Goal: Transaction & Acquisition: Purchase product/service

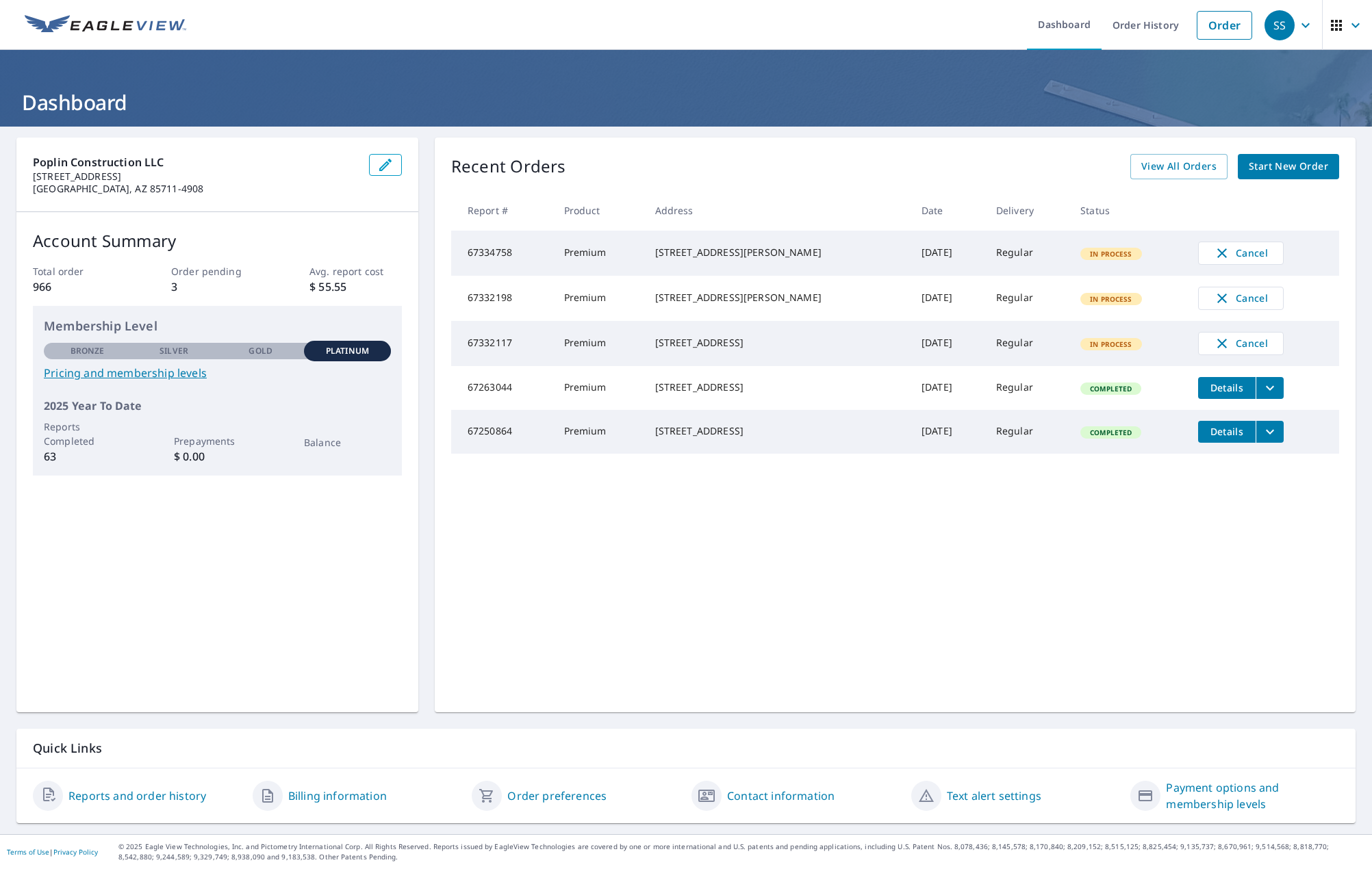
click at [1276, 172] on span "Start New Order" at bounding box center [1288, 166] width 79 height 17
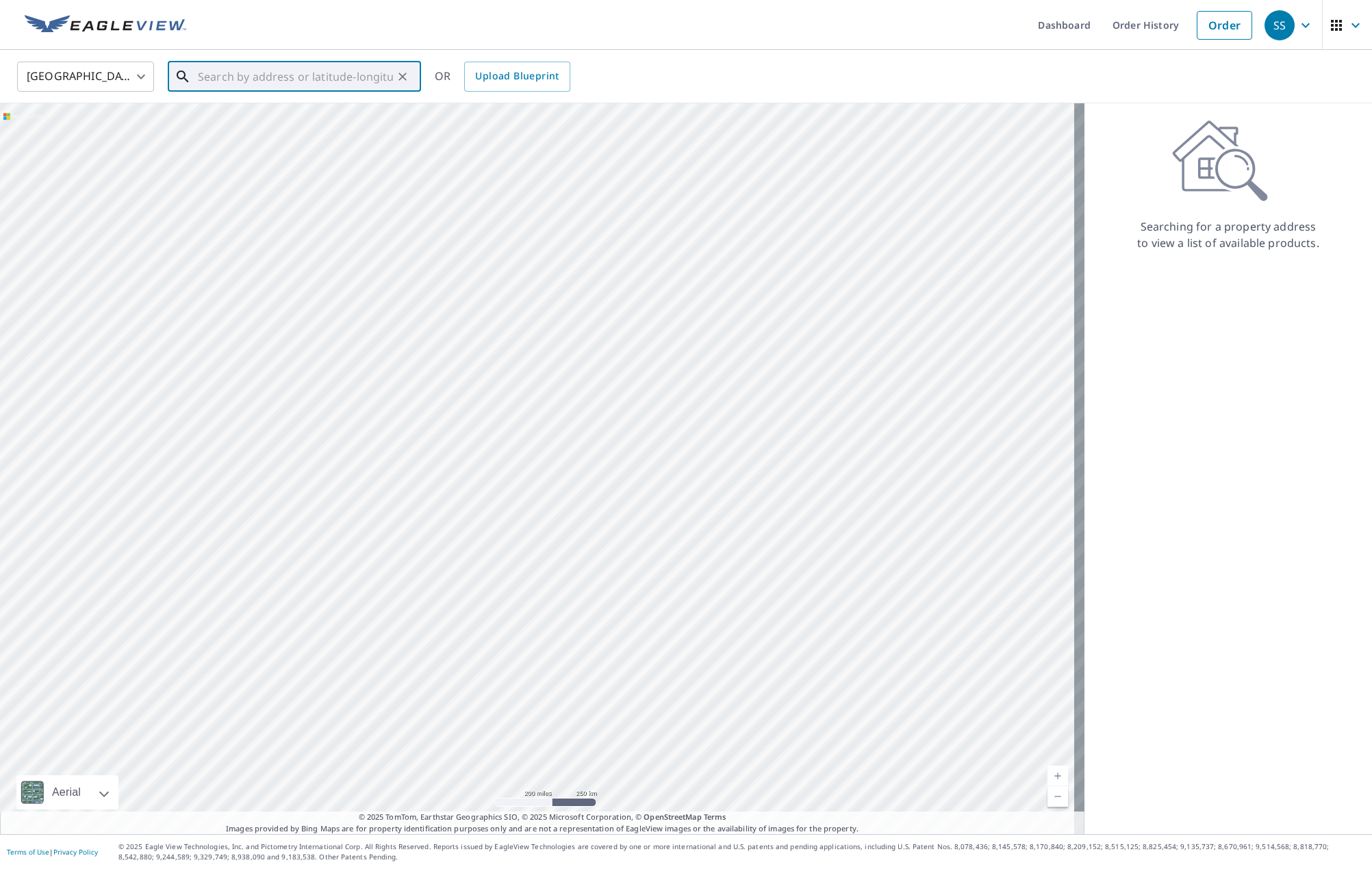
click at [283, 75] on input "text" at bounding box center [295, 77] width 195 height 38
drag, startPoint x: 312, startPoint y: 77, endPoint x: 142, endPoint y: 69, distance: 170.2
click at [142, 69] on div "[GEOGRAPHIC_DATA] [GEOGRAPHIC_DATA] ​ 36251 s golf course ​ [STREET_ADDRESS] OR…" at bounding box center [681, 76] width 1349 height 32
click at [235, 164] on span "[STREET_ADDRESS]" at bounding box center [302, 163] width 215 height 16
type input "[STREET_ADDRESS][PERSON_NAME]"
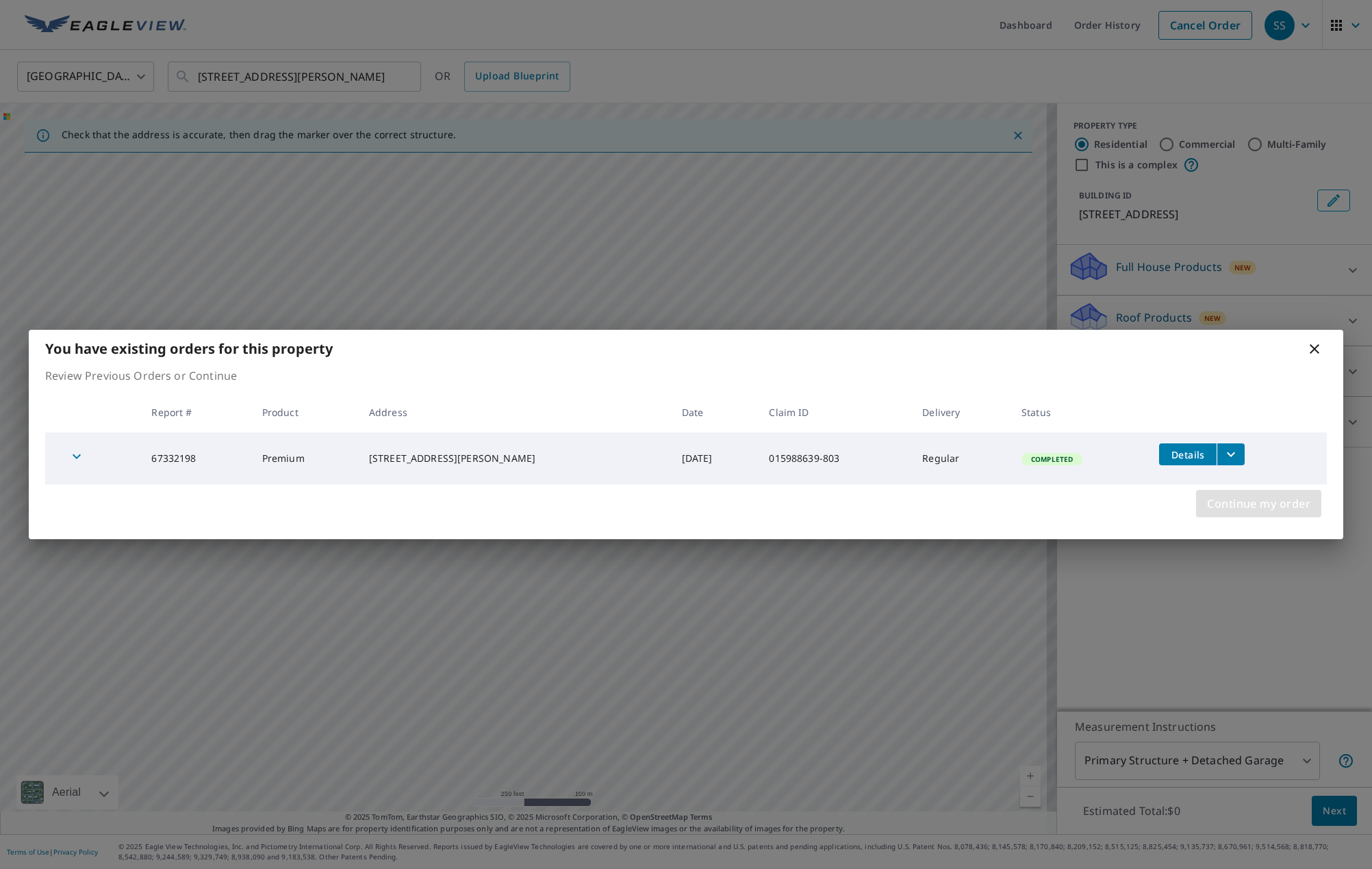
click at [1245, 509] on span "Continue my order" at bounding box center [1258, 504] width 103 height 19
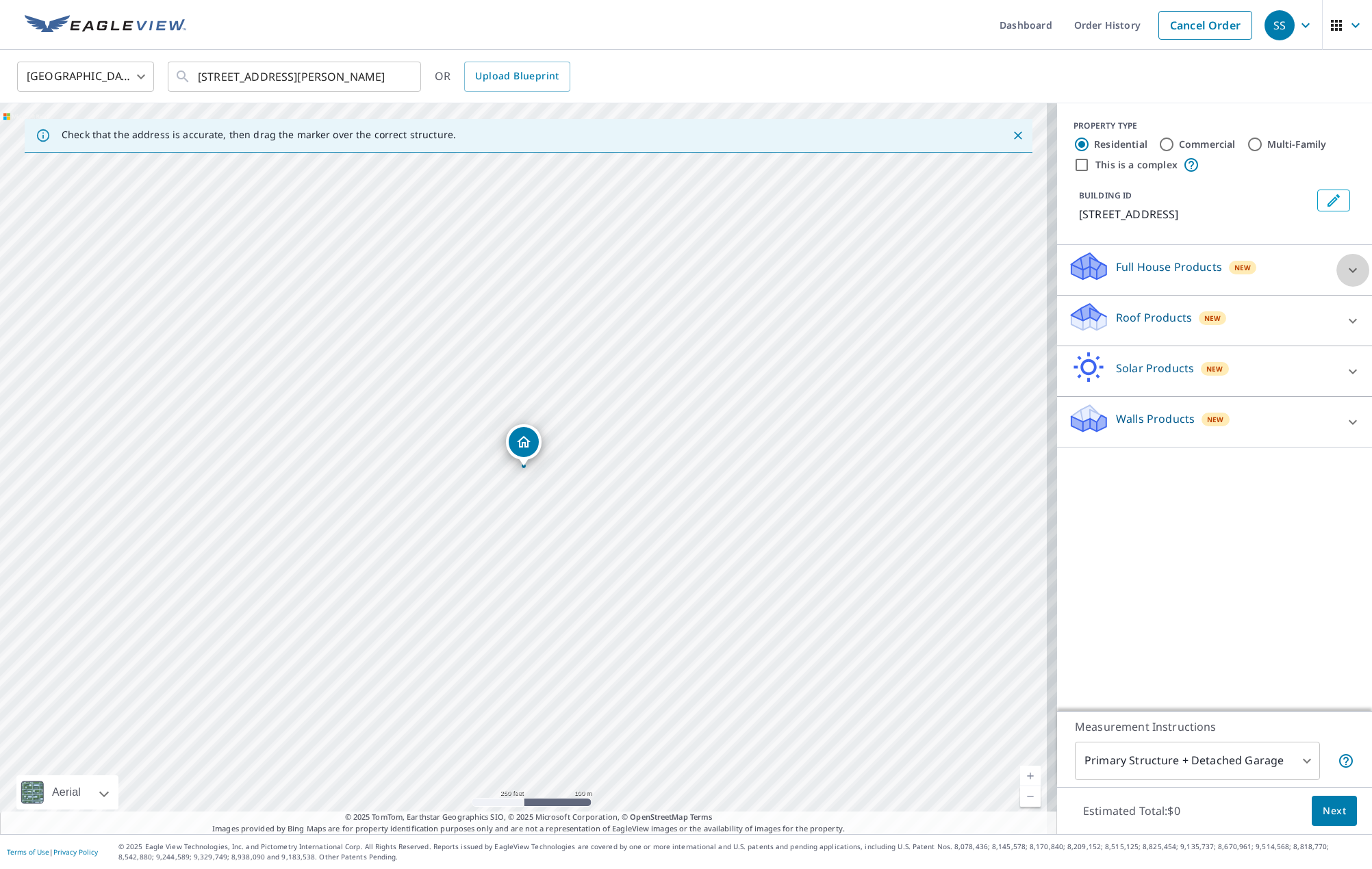
click at [1345, 278] on icon at bounding box center [1353, 270] width 16 height 16
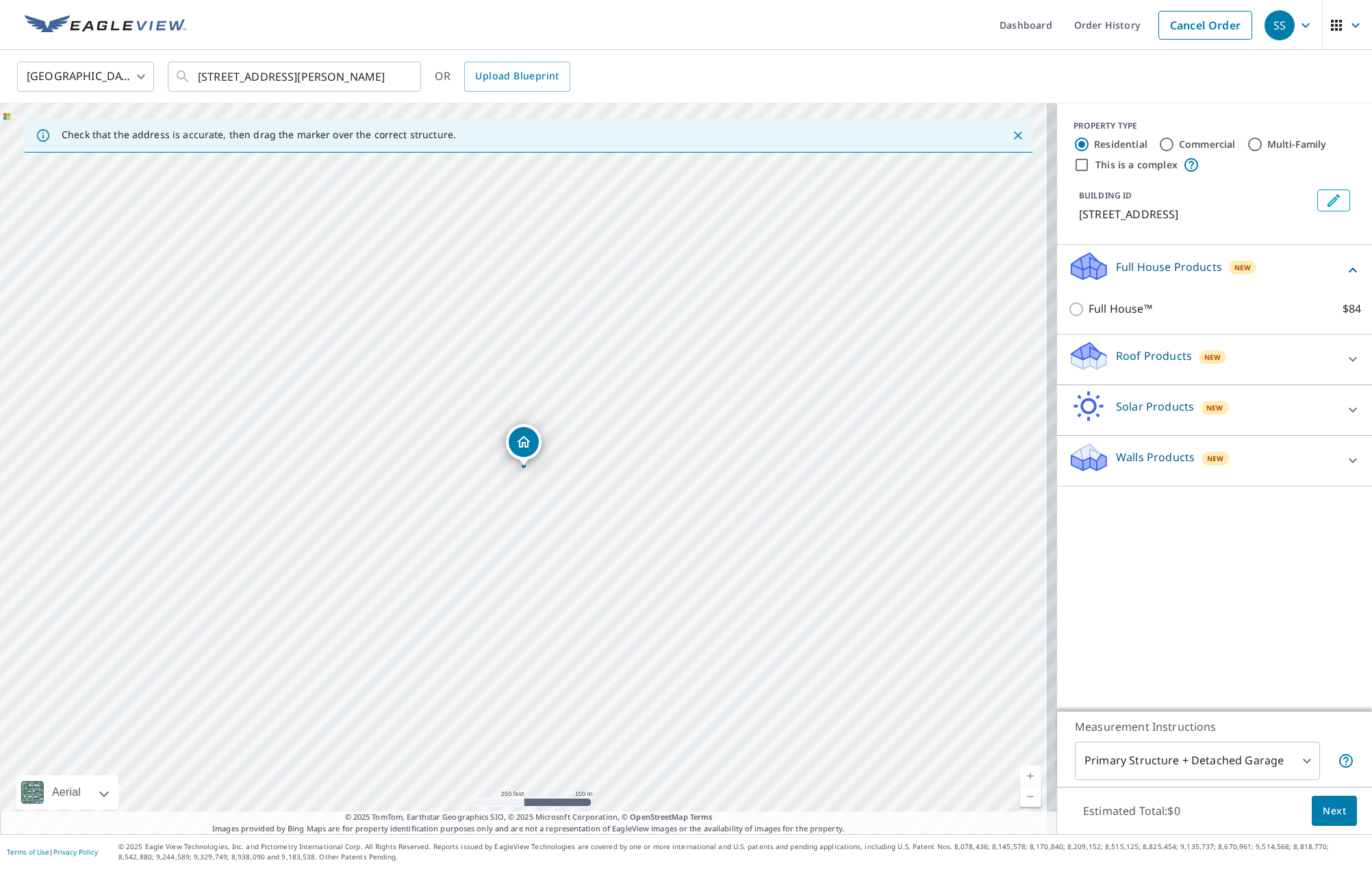
click at [1324, 374] on div "Roof Products New" at bounding box center [1202, 359] width 268 height 39
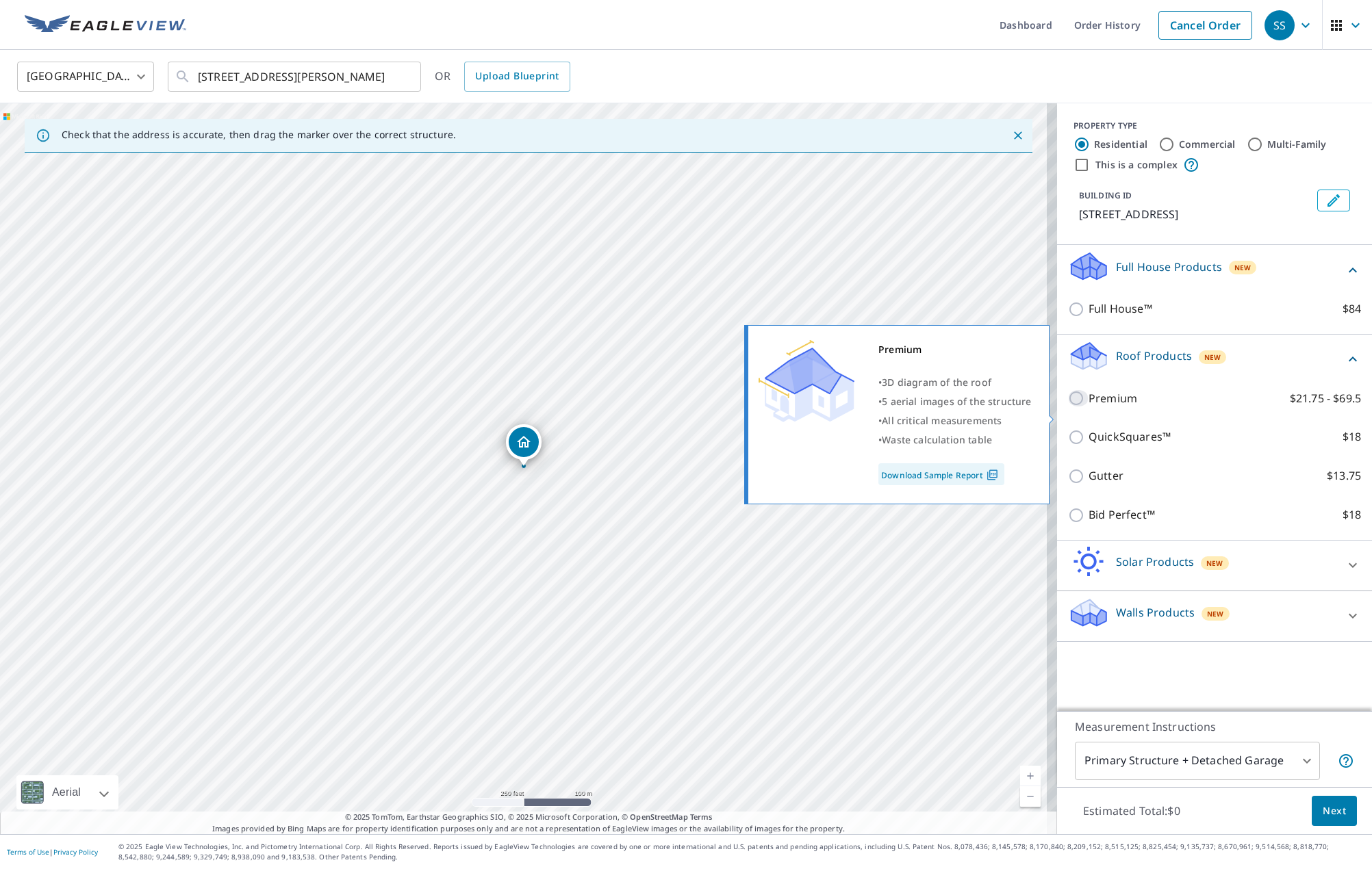
click at [1069, 406] on input "Premium $21.75 - $69.5" at bounding box center [1078, 398] width 21 height 16
checkbox input "true"
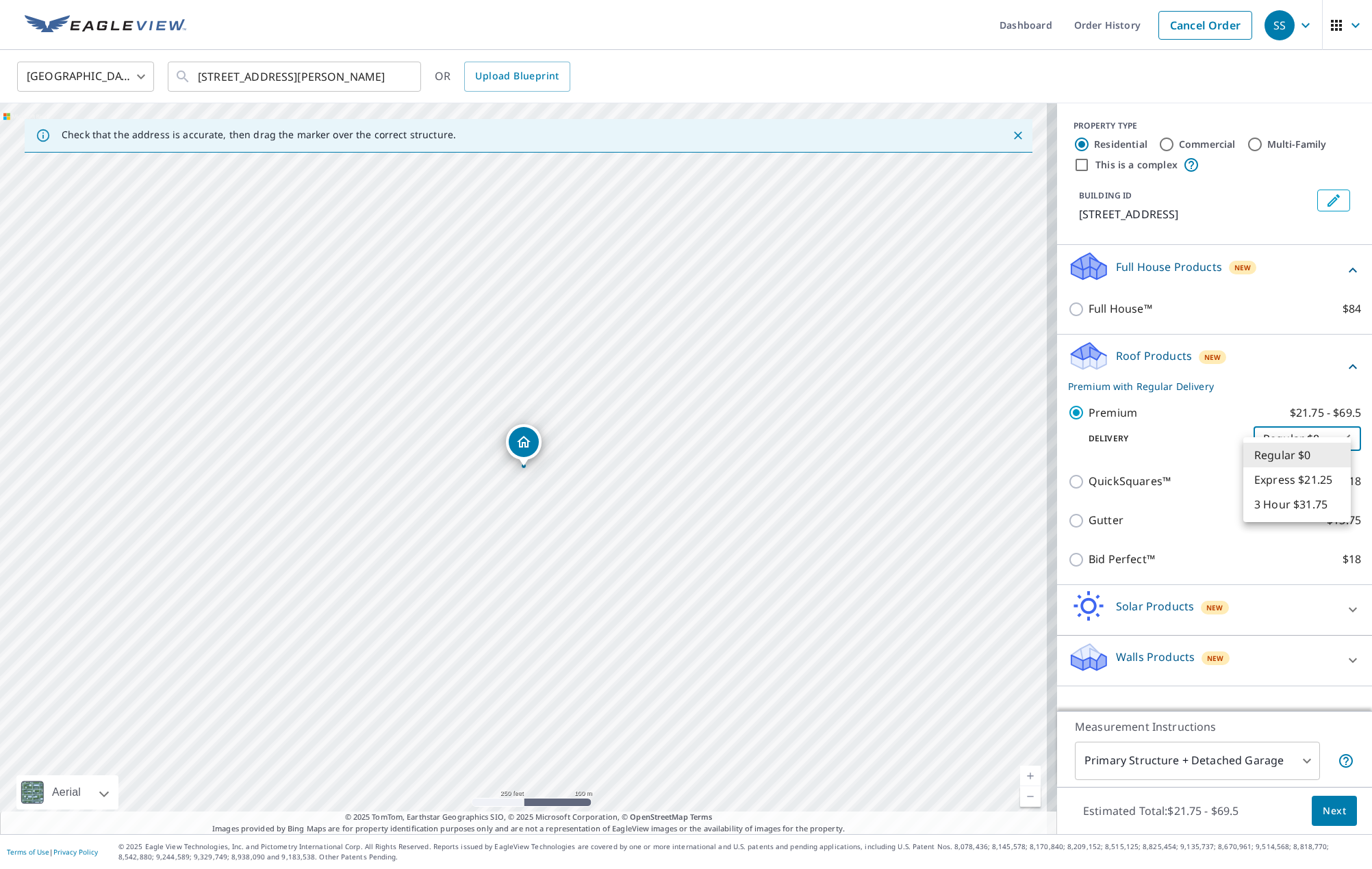
click at [1315, 468] on body "SS SS Dashboard Order History Cancel Order SS United States [GEOGRAPHIC_DATA] ​…" at bounding box center [686, 434] width 1372 height 869
click at [1305, 508] on li "3 Hour $31.75" at bounding box center [1297, 504] width 108 height 25
type input "7"
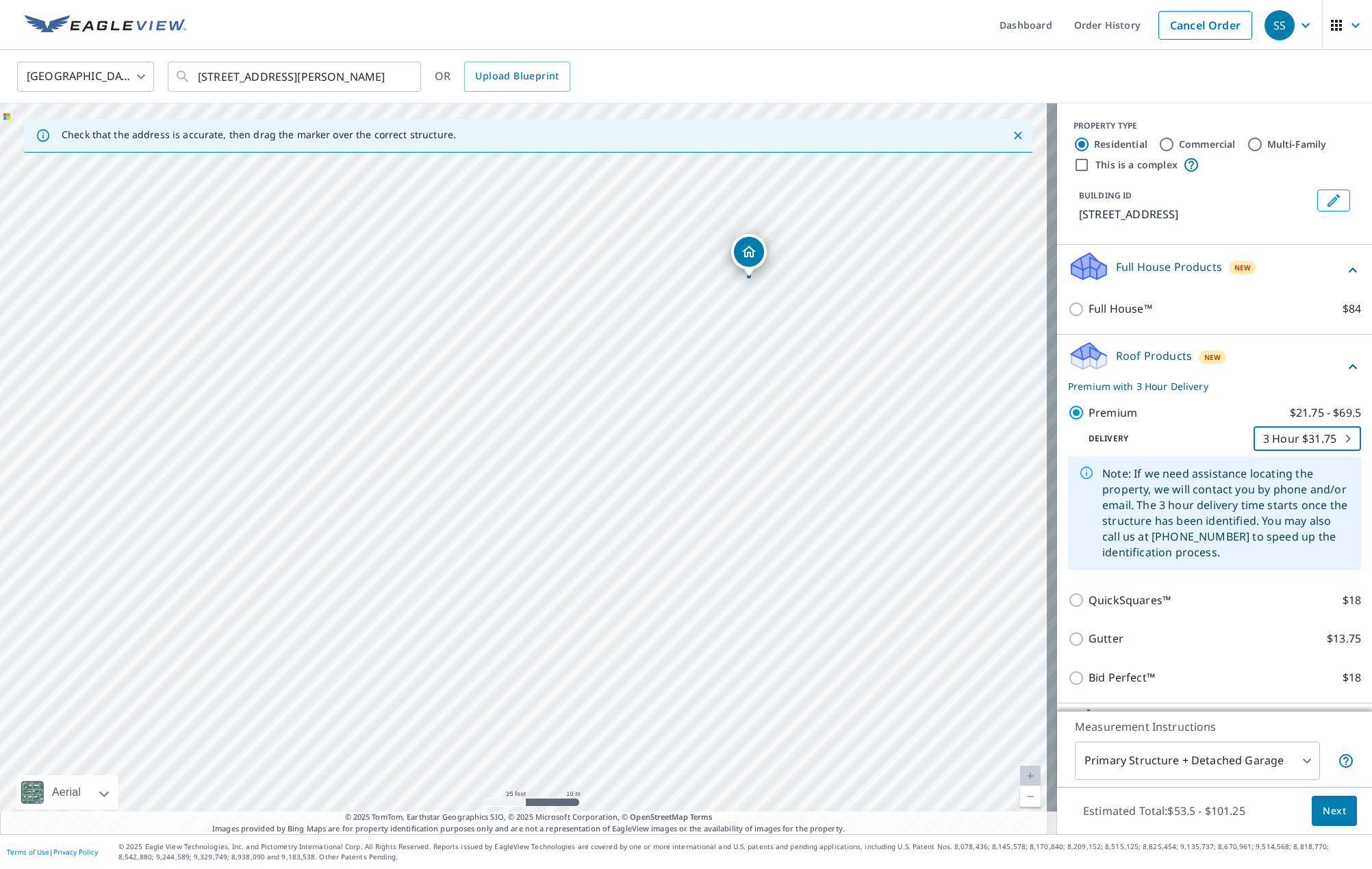
drag, startPoint x: 204, startPoint y: 473, endPoint x: 1008, endPoint y: 566, distance: 809.4
click at [1026, 580] on div "[STREET_ADDRESS][PERSON_NAME]" at bounding box center [528, 469] width 1057 height 731
click at [439, 387] on div "[STREET_ADDRESS][PERSON_NAME]" at bounding box center [528, 469] width 1057 height 731
drag, startPoint x: 523, startPoint y: 439, endPoint x: 222, endPoint y: 473, distance: 302.9
drag, startPoint x: 862, startPoint y: 637, endPoint x: 753, endPoint y: 576, distance: 124.9
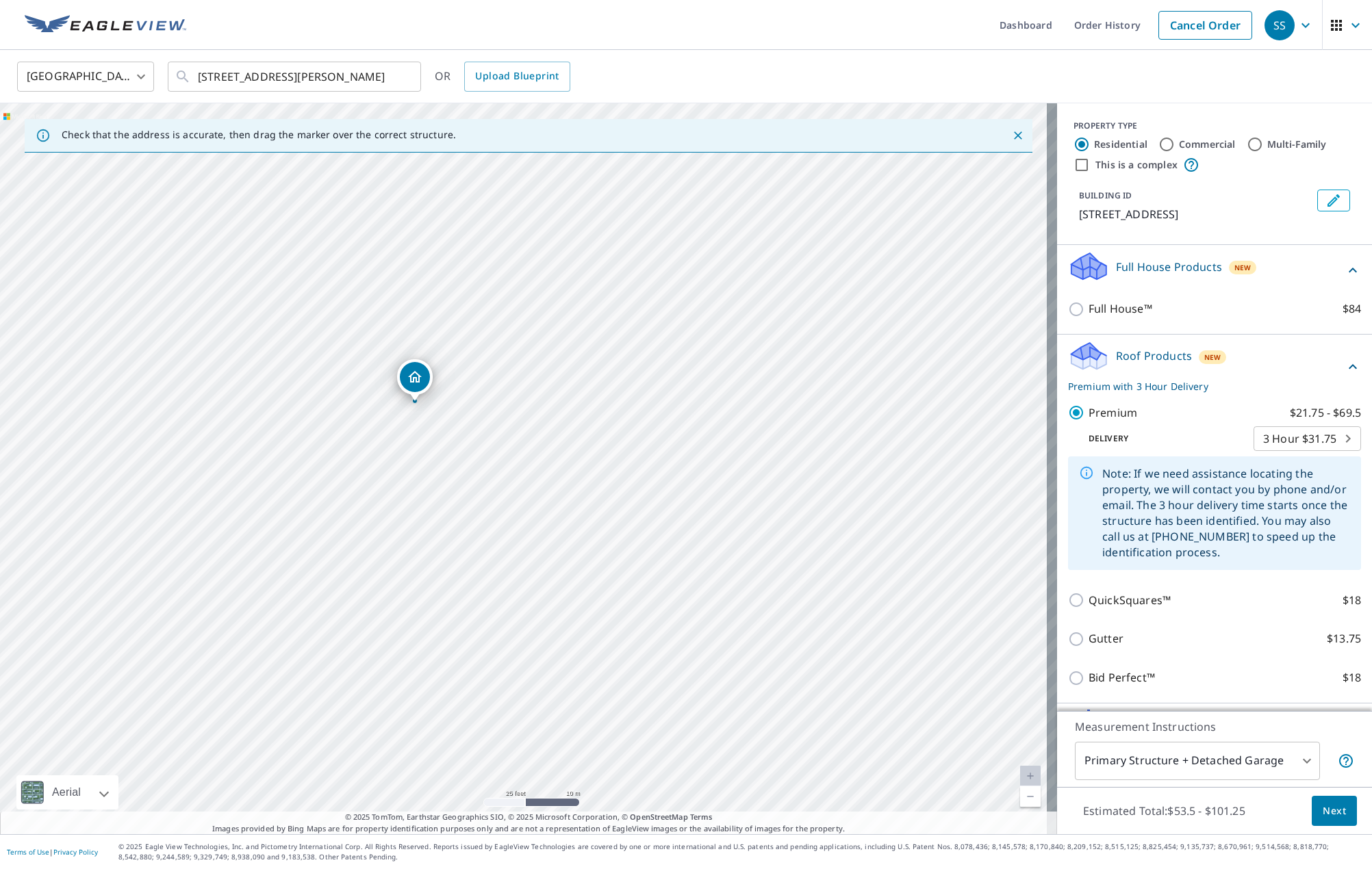
click at [753, 576] on div "[STREET_ADDRESS][PERSON_NAME]" at bounding box center [528, 469] width 1057 height 731
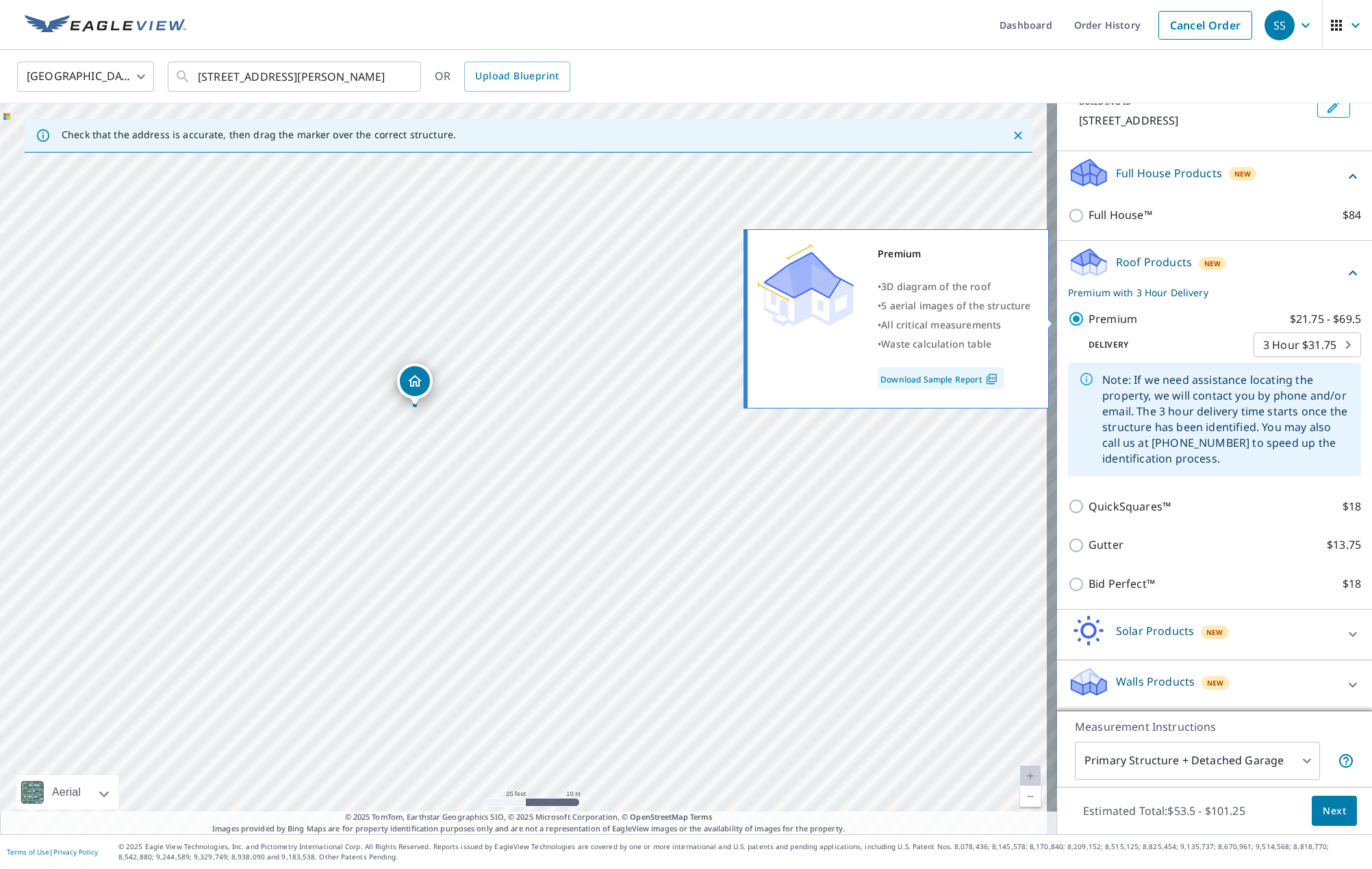
scroll to position [110, 0]
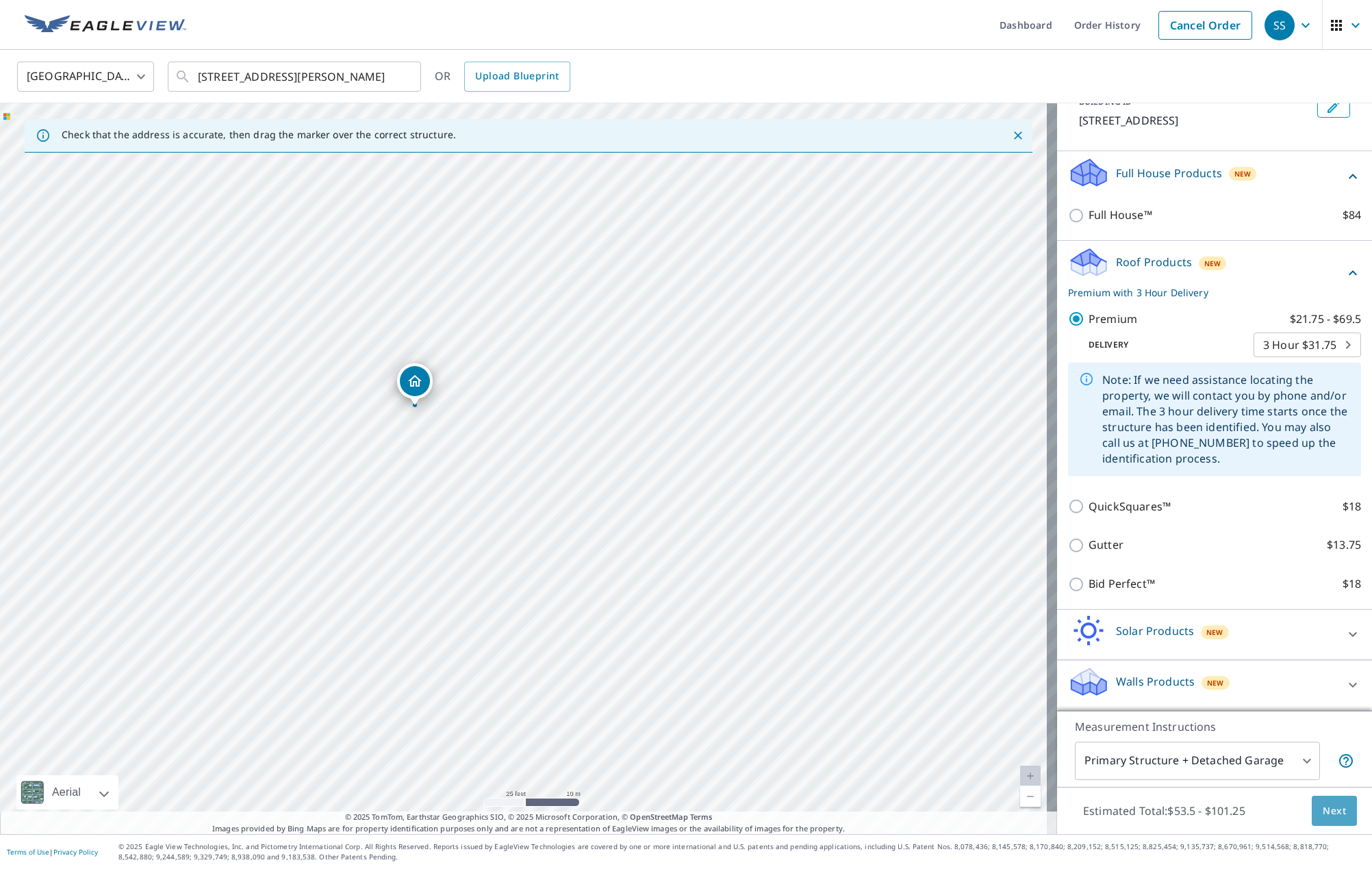
click at [1329, 811] on span "Next" at bounding box center [1335, 810] width 23 height 17
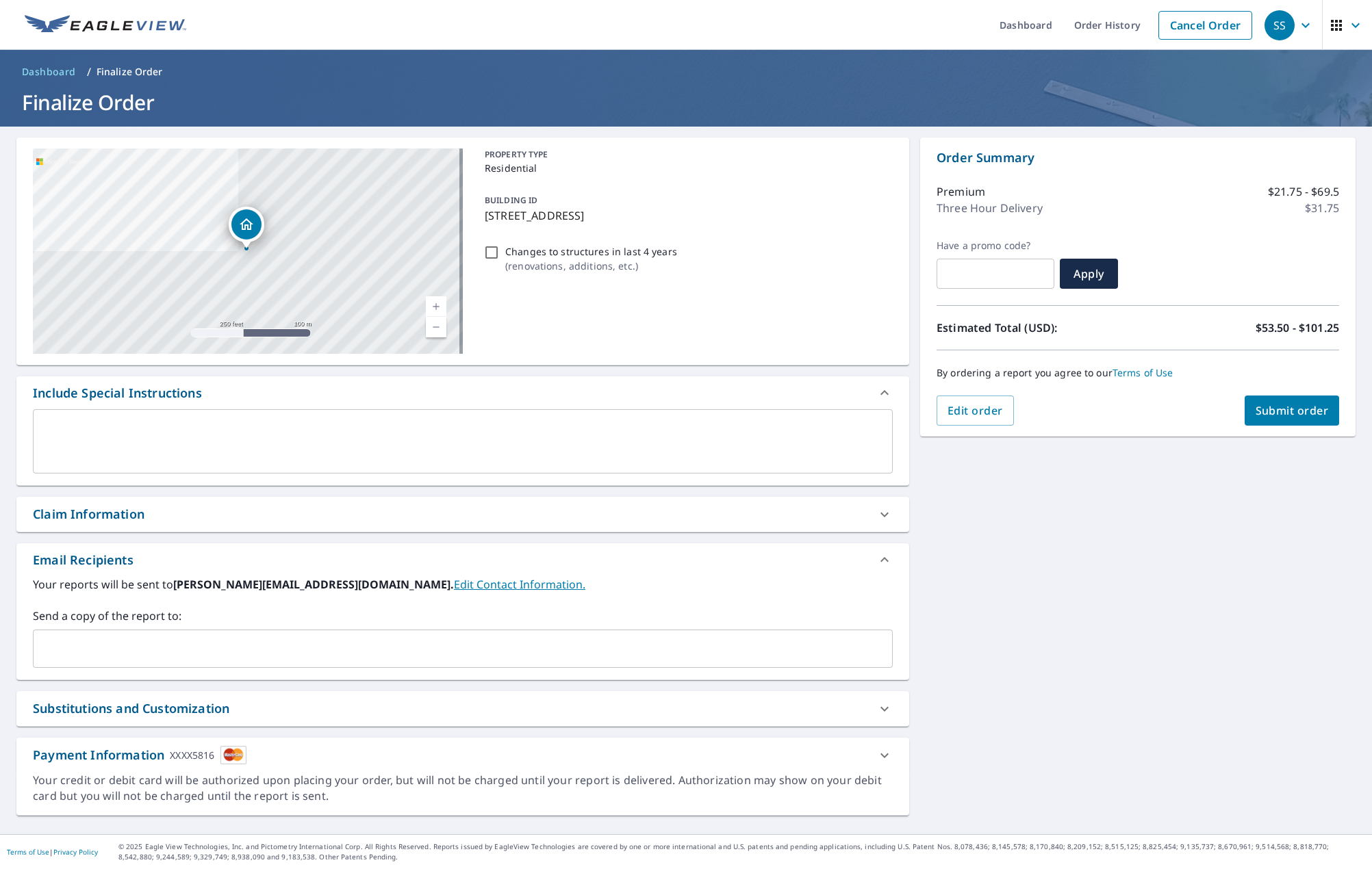
click at [183, 411] on div "x ​" at bounding box center [463, 441] width 860 height 64
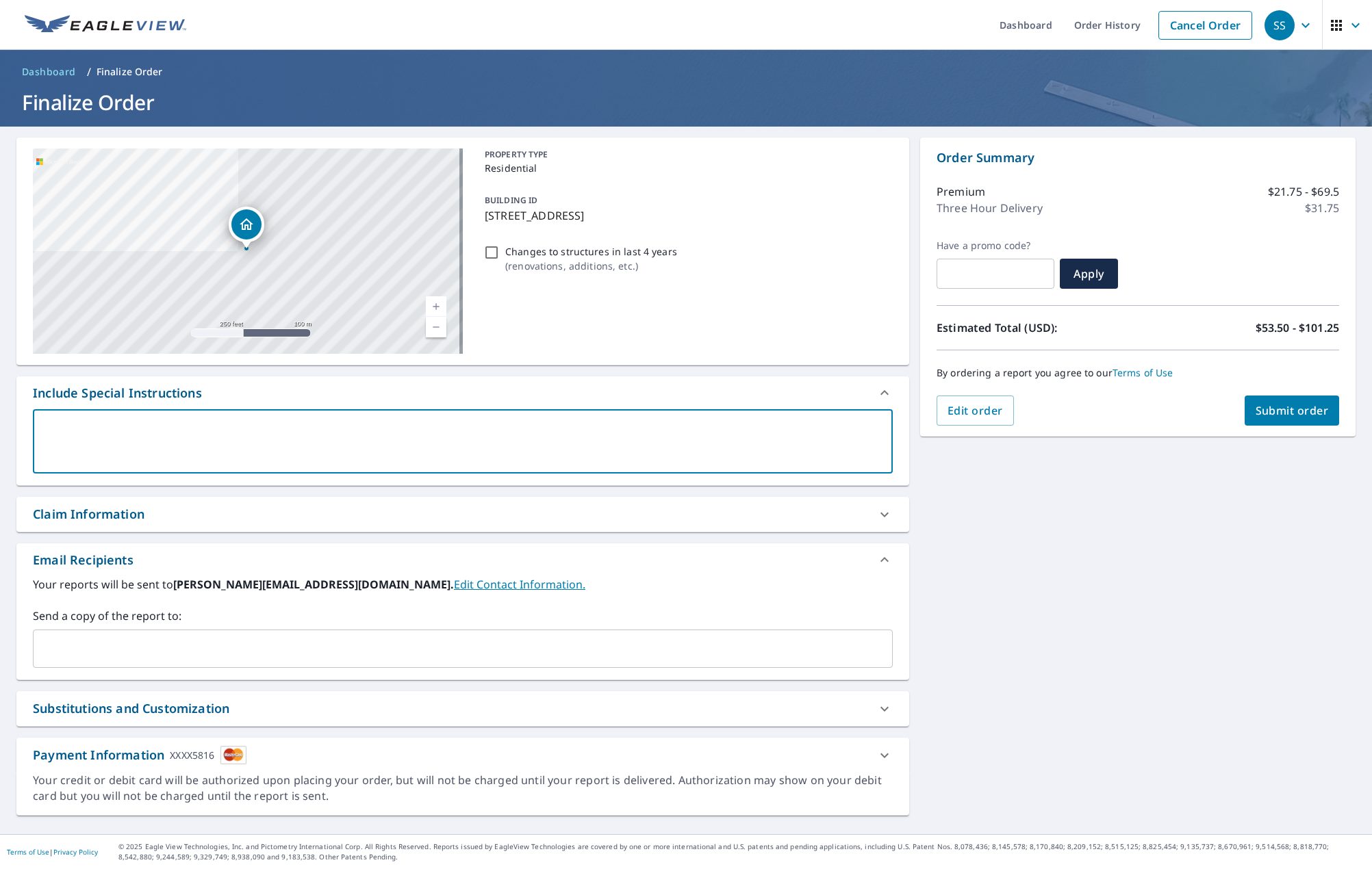
type textarea "I"
type textarea "x"
type textarea "I"
type textarea "x"
type textarea "I n"
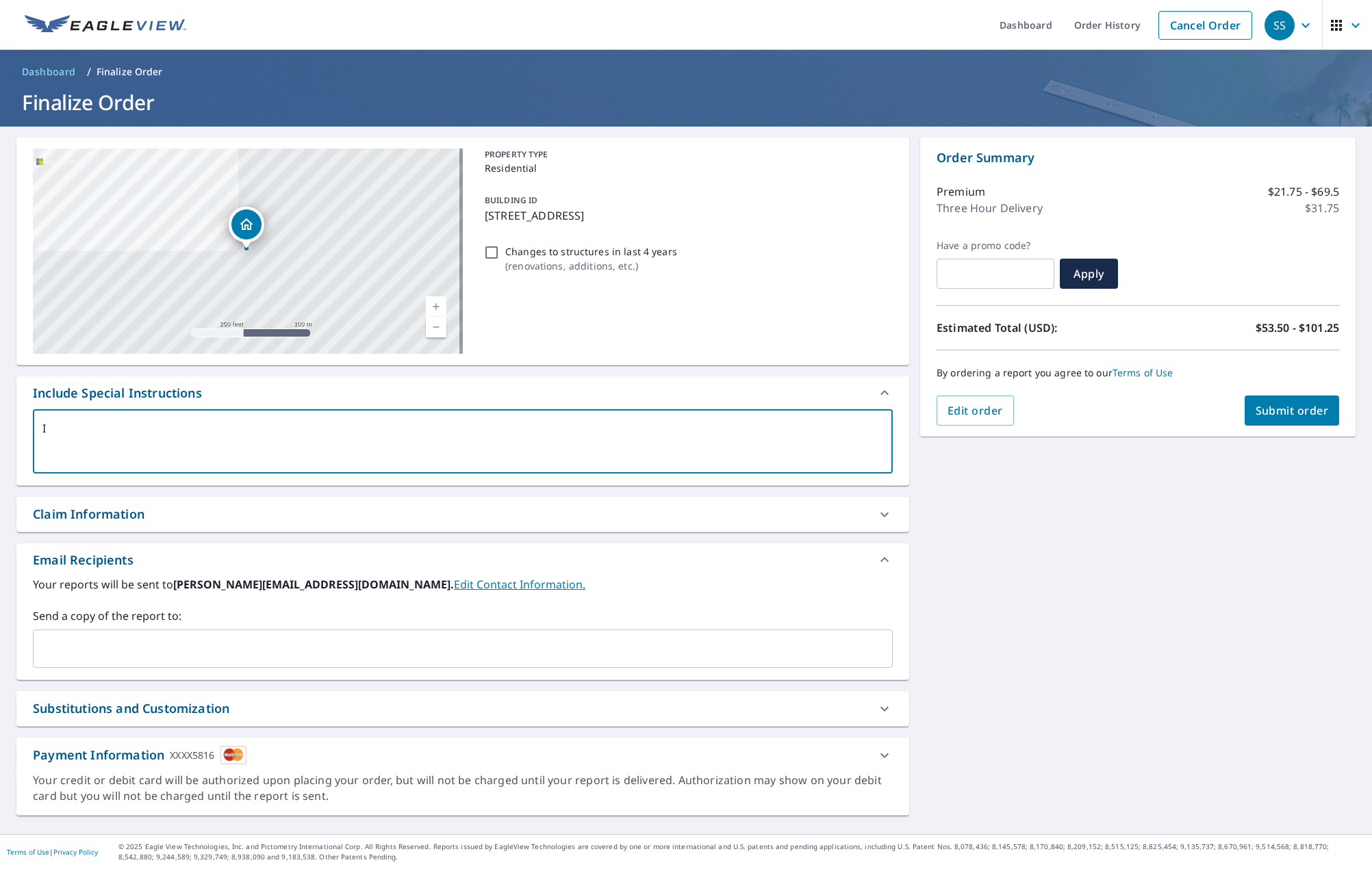
type textarea "x"
type textarea "I ne"
type textarea "x"
type textarea "I nee"
type textarea "x"
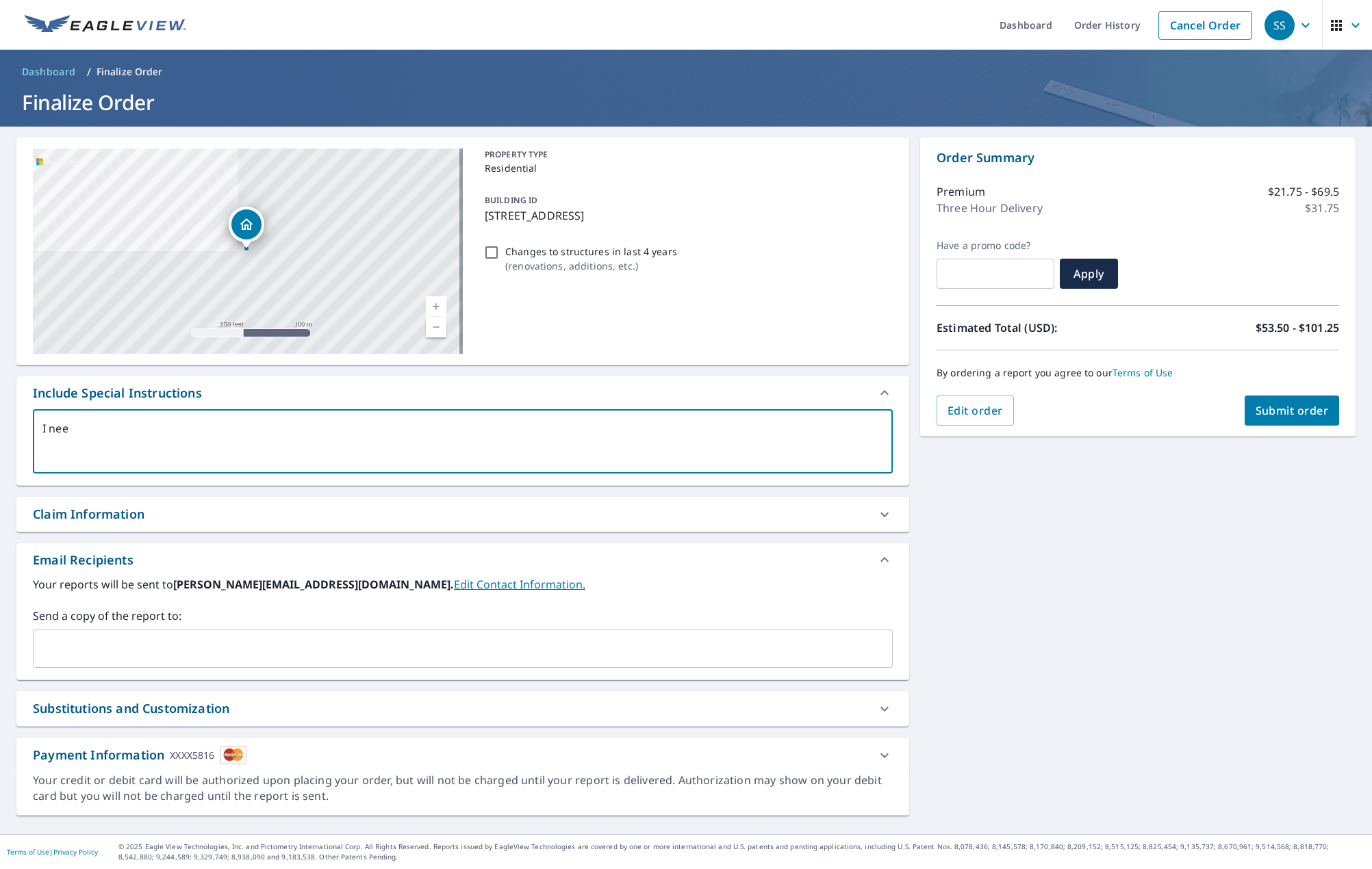
type textarea "I need"
type textarea "x"
type textarea "I need"
type textarea "x"
type textarea "I need t"
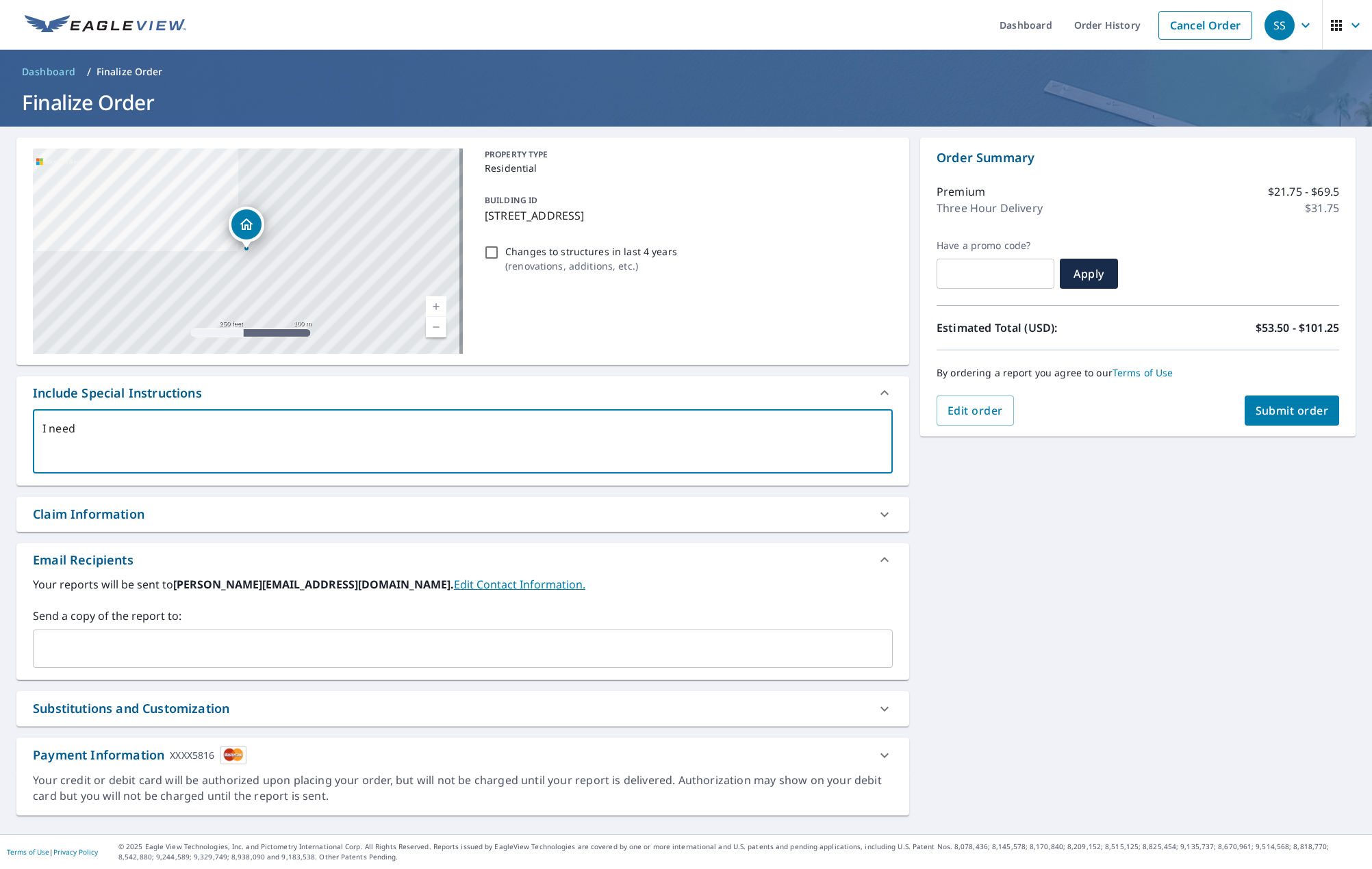
type textarea "x"
type textarea "I need th"
type textarea "x"
type textarea "I need the"
type textarea "x"
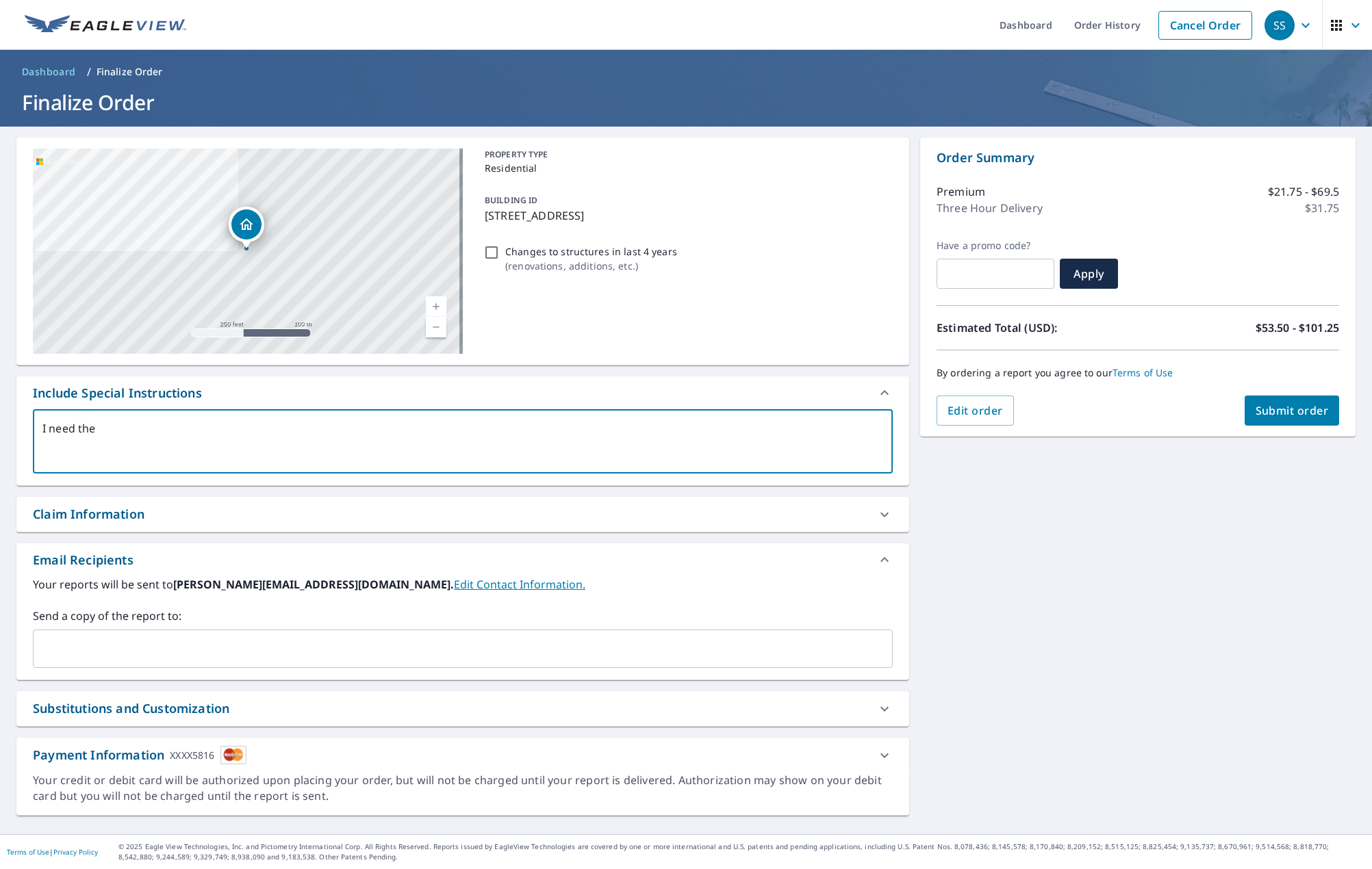
type textarea "I need the"
type textarea "x"
type textarea "I need the r"
type textarea "x"
type textarea "I need the ro"
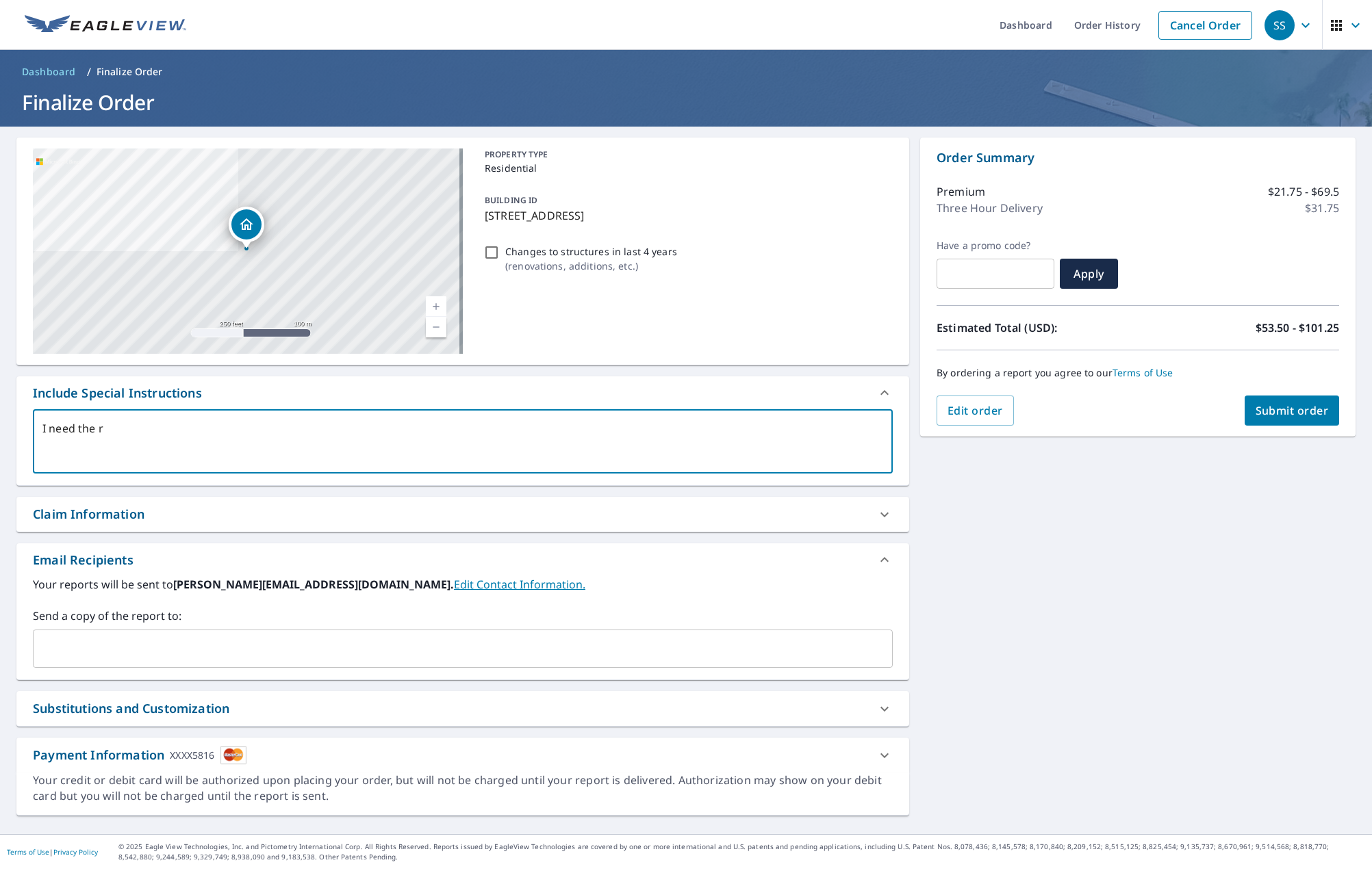
type textarea "x"
type textarea "I need the roo"
type textarea "x"
type textarea "I need the roof"
type textarea "x"
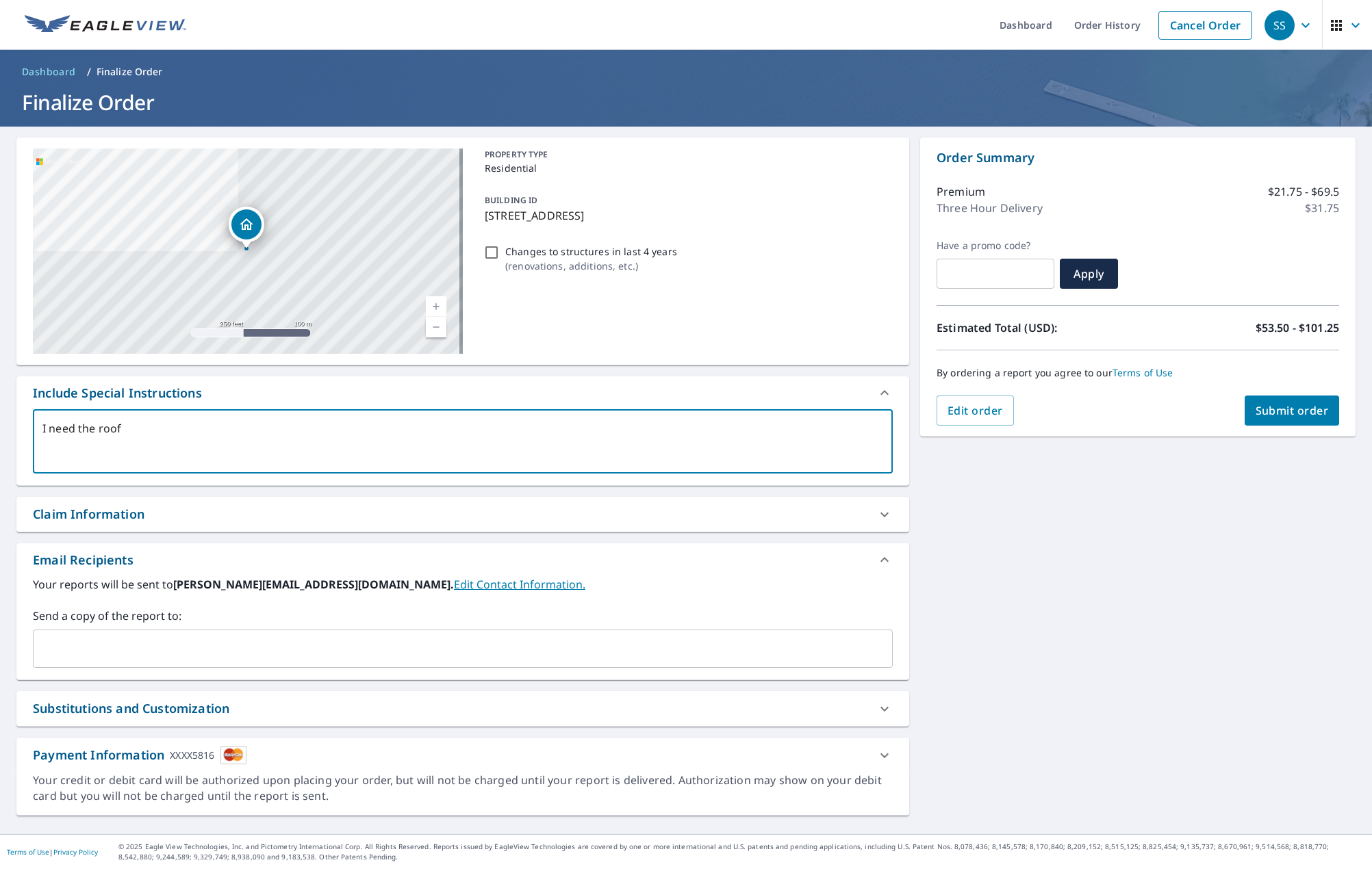
type textarea "I need the roof"
type textarea "x"
type textarea "I need the roof"
type textarea "x"
type textarea "I need the roo"
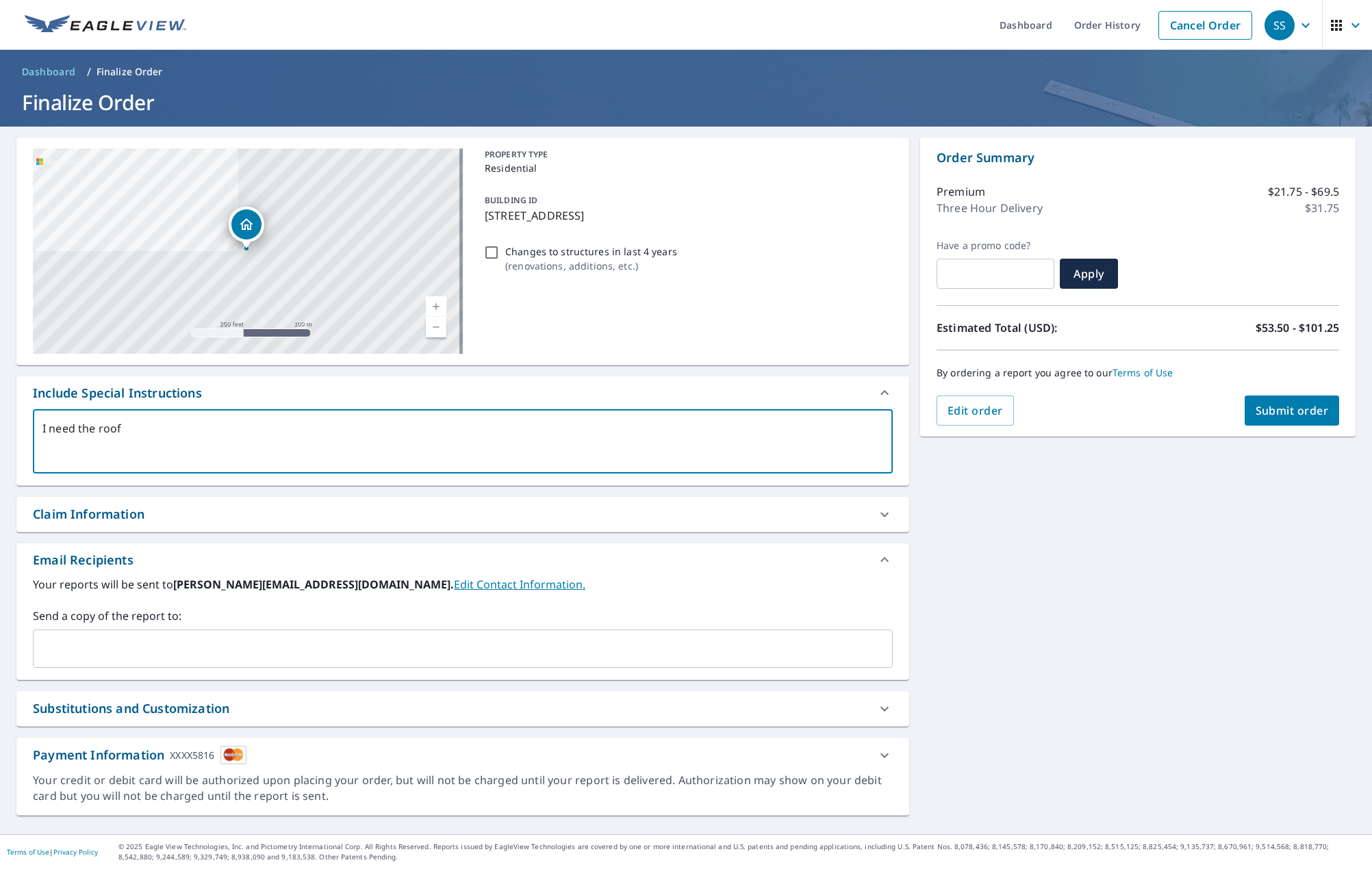
type textarea "x"
type textarea "I need the ro"
type textarea "x"
type textarea "I need the r"
type textarea "x"
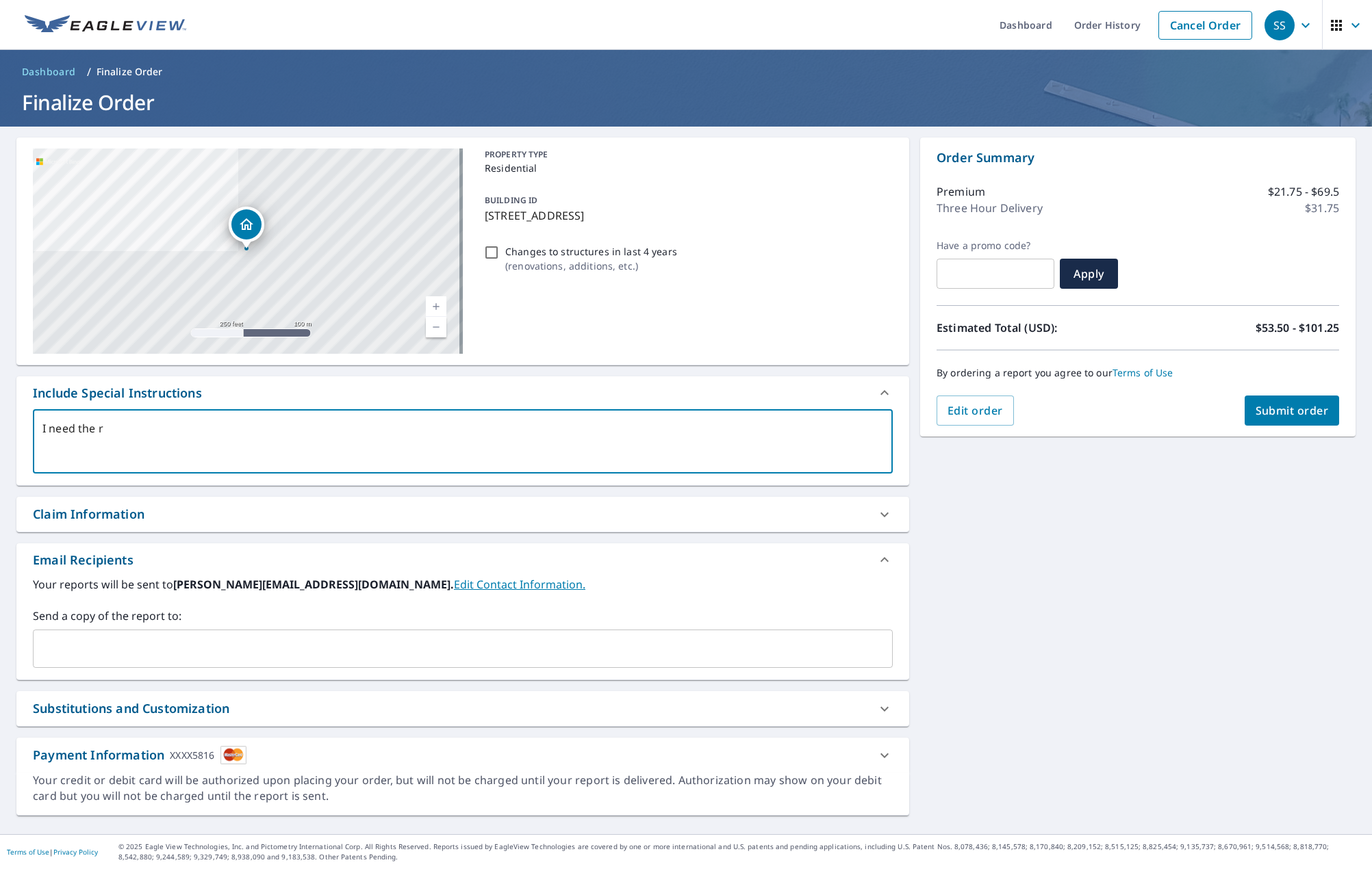
type textarea "I need the"
type textarea "x"
type textarea "I need the c"
type textarea "x"
type textarea "I need the ca"
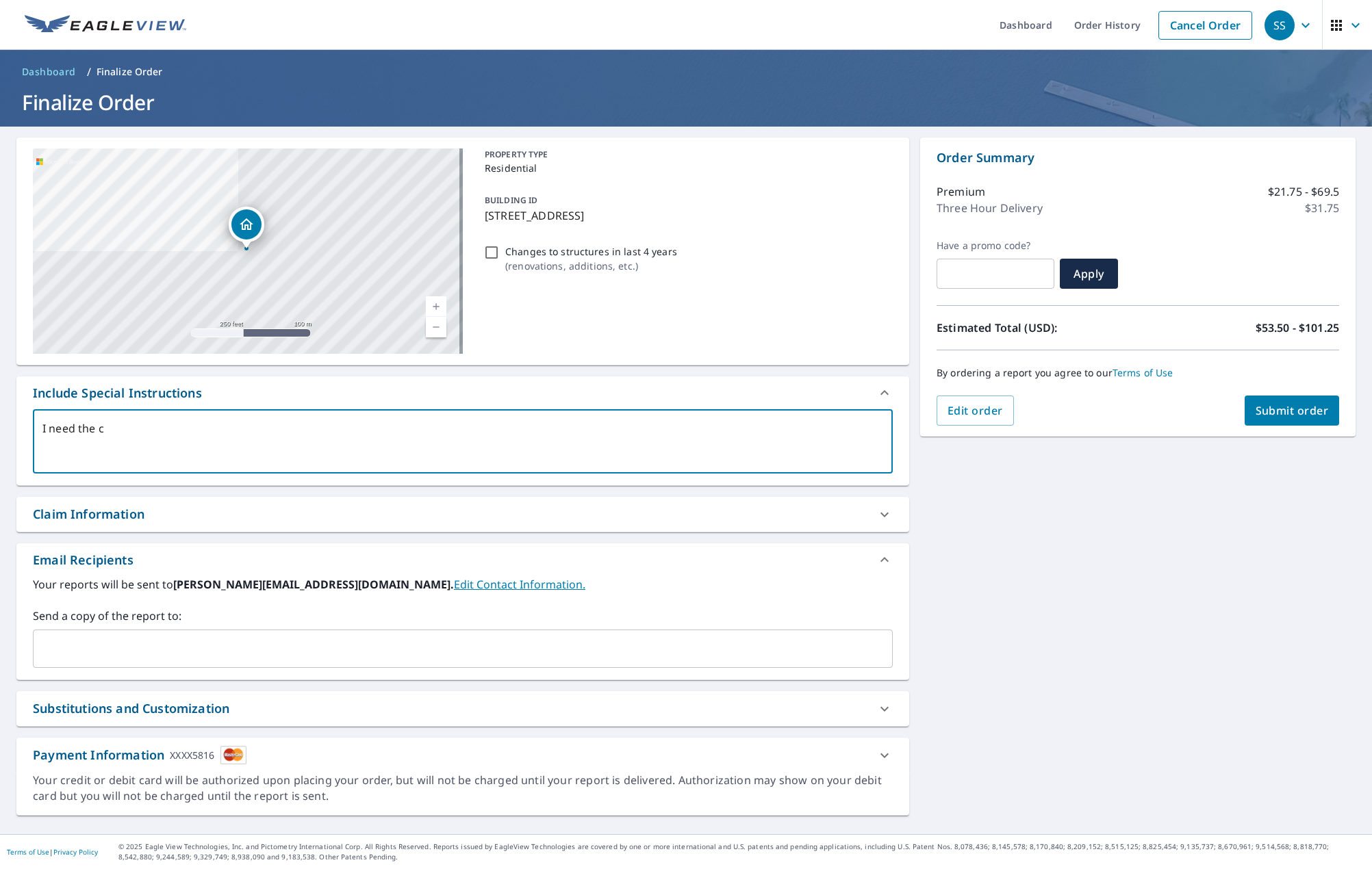
type textarea "x"
type textarea "I need the cas"
type textarea "x"
type textarea "I need the casi"
type textarea "x"
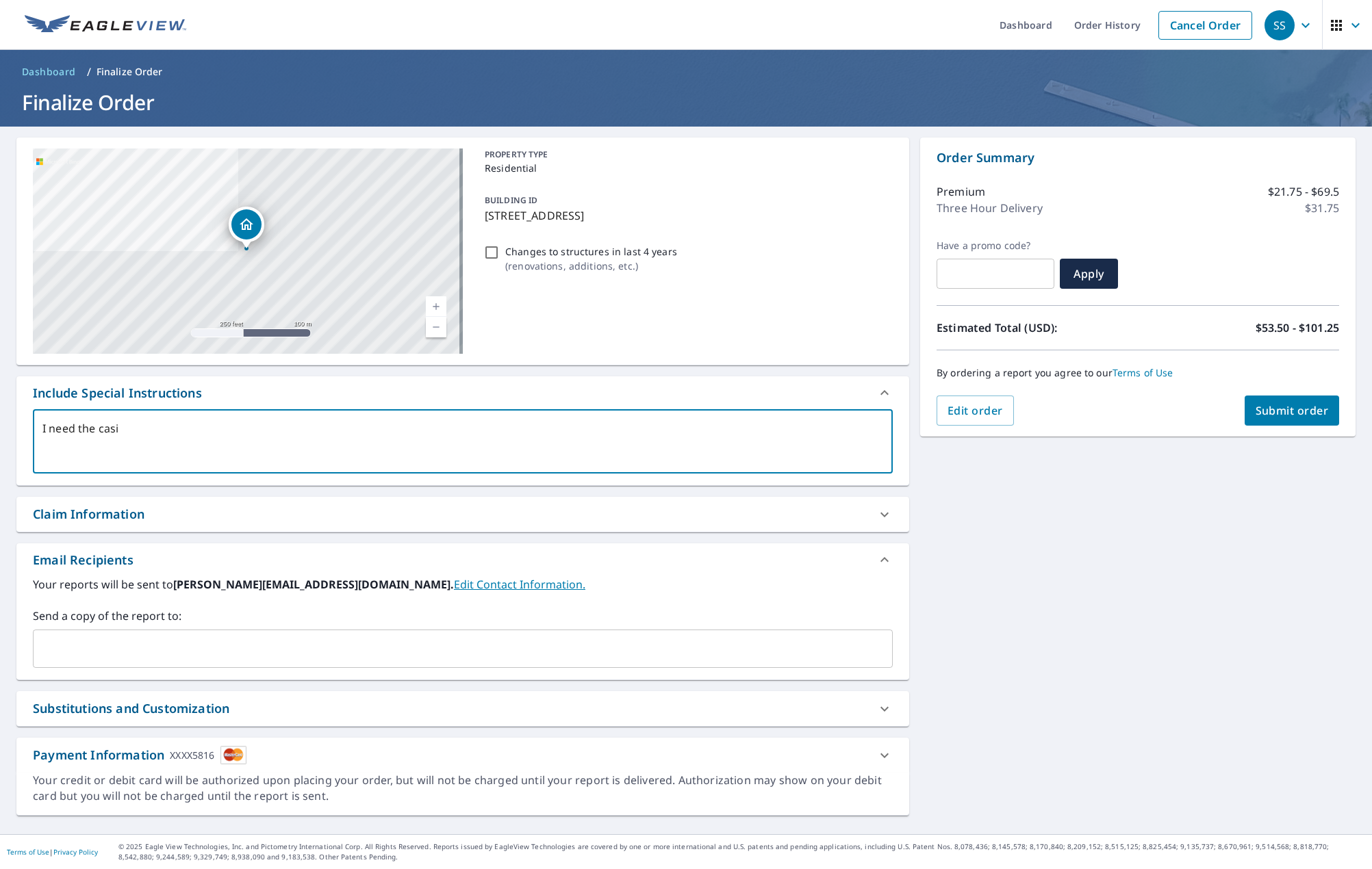
type textarea "I need the casit"
type textarea "x"
type textarea "I need the casita"
type textarea "x"
type textarea "I need the casita"
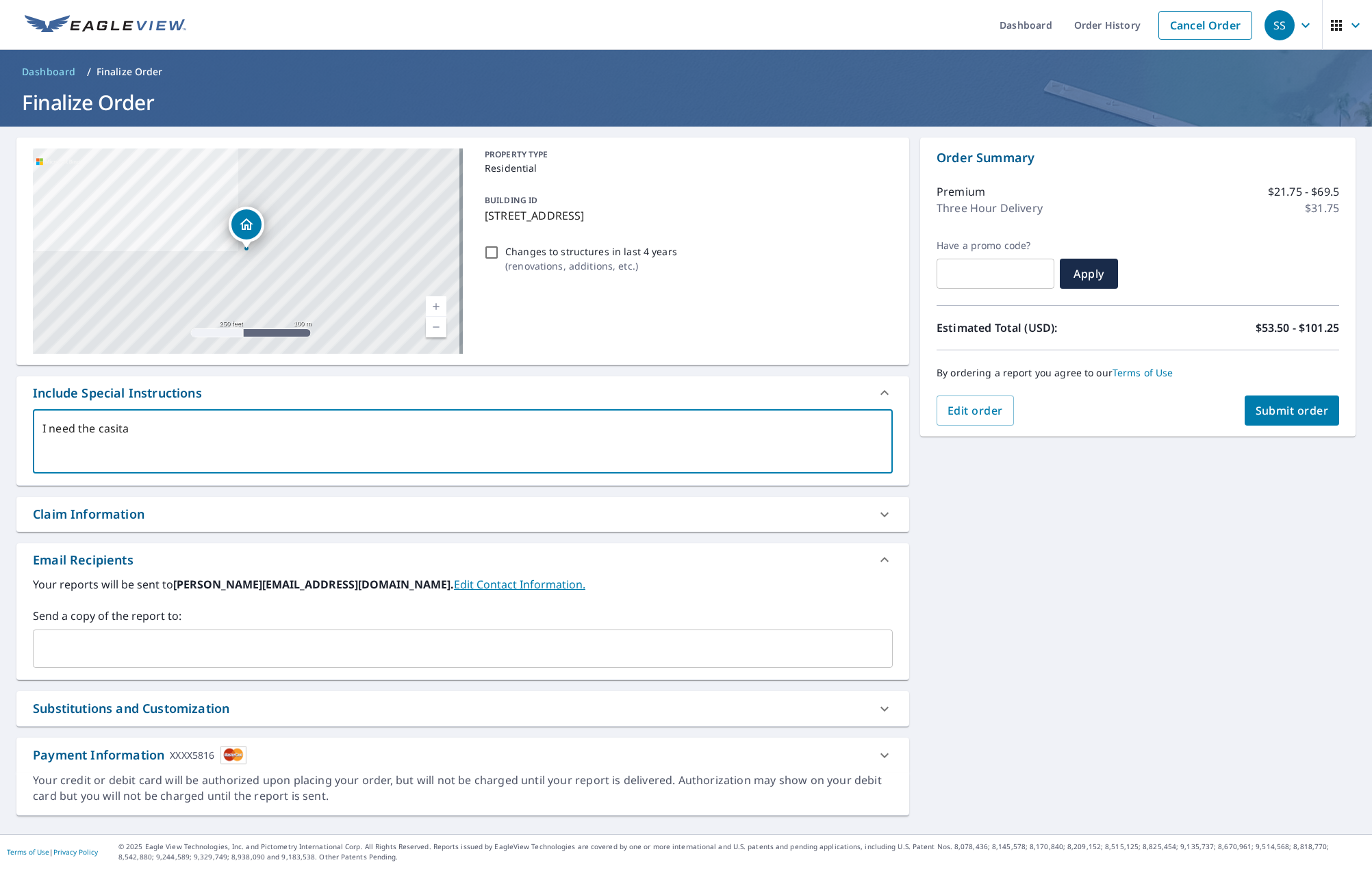
type textarea "x"
type textarea "I need the casita r"
type textarea "x"
type textarea "I need the casita ro"
type textarea "x"
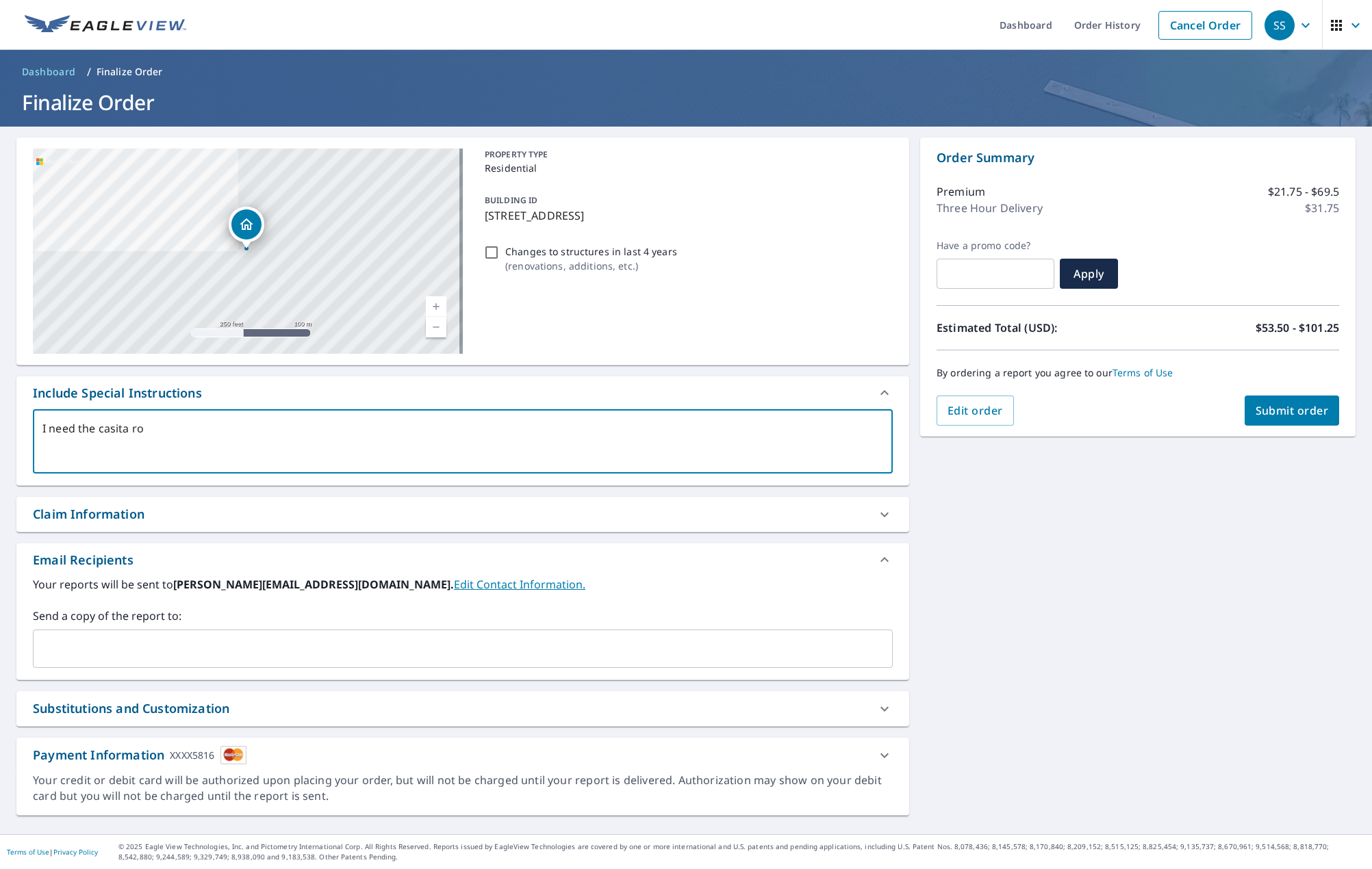
type textarea "I need the casita roo"
type textarea "x"
type textarea "I need the casita roof"
type textarea "x"
type textarea "I need the casita roof"
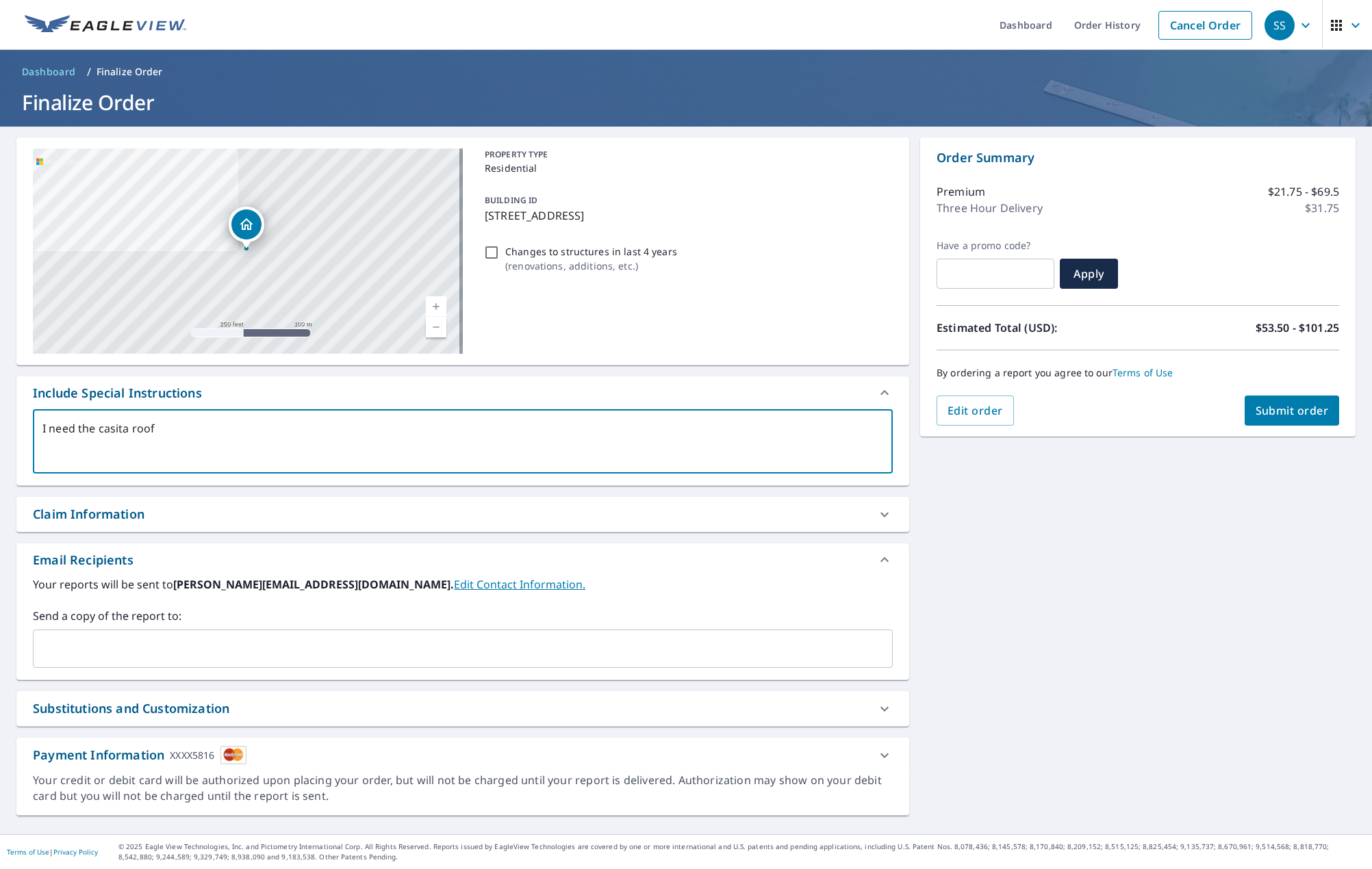
type textarea "x"
type textarea "I need the casita roof i"
type textarea "x"
type textarea "I need the casita roof in"
type textarea "x"
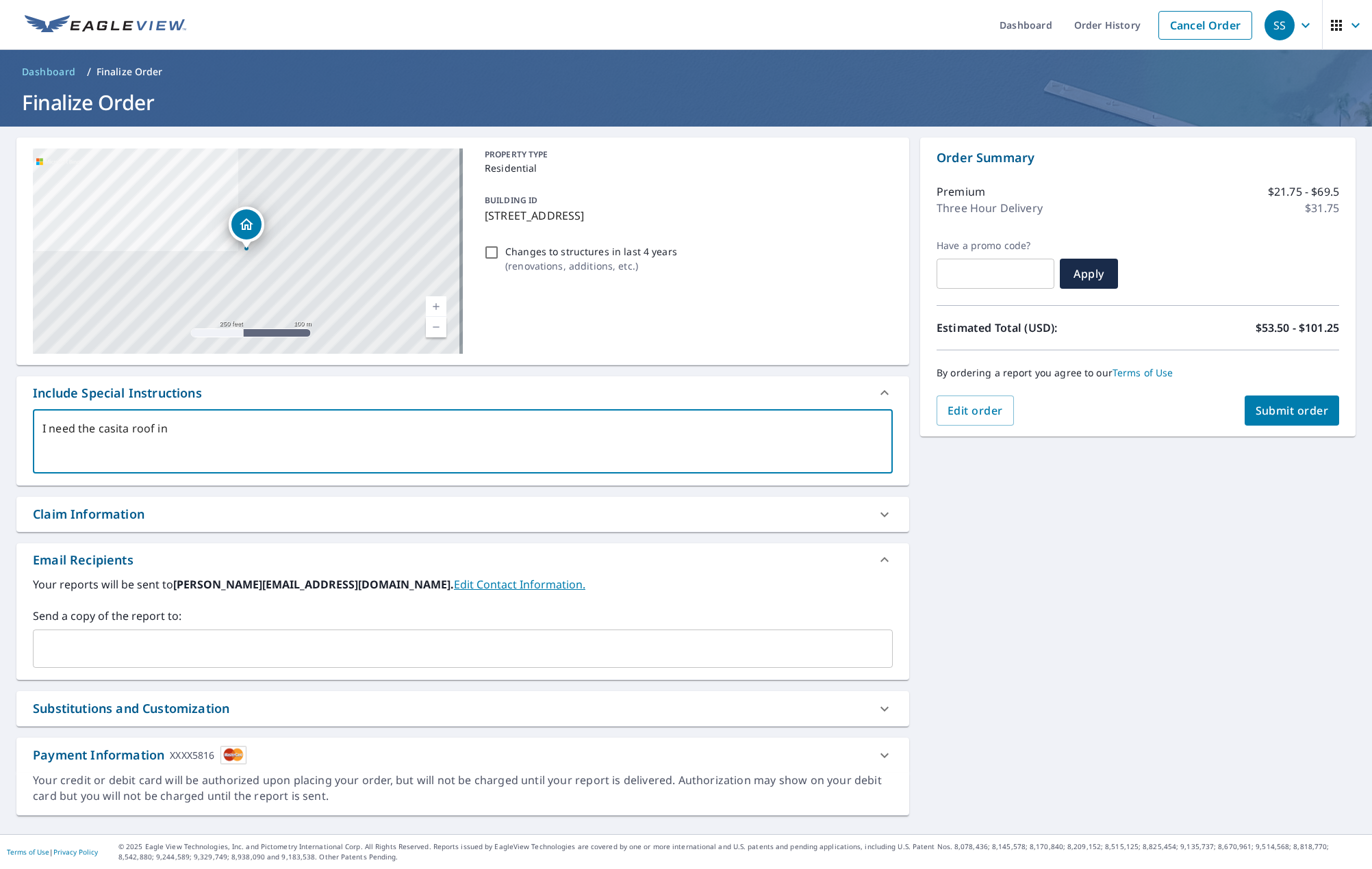
type textarea "I need the casita roof in"
type textarea "x"
type textarea "I need the casita roof in t"
type textarea "x"
type textarea "I need the casita roof in th"
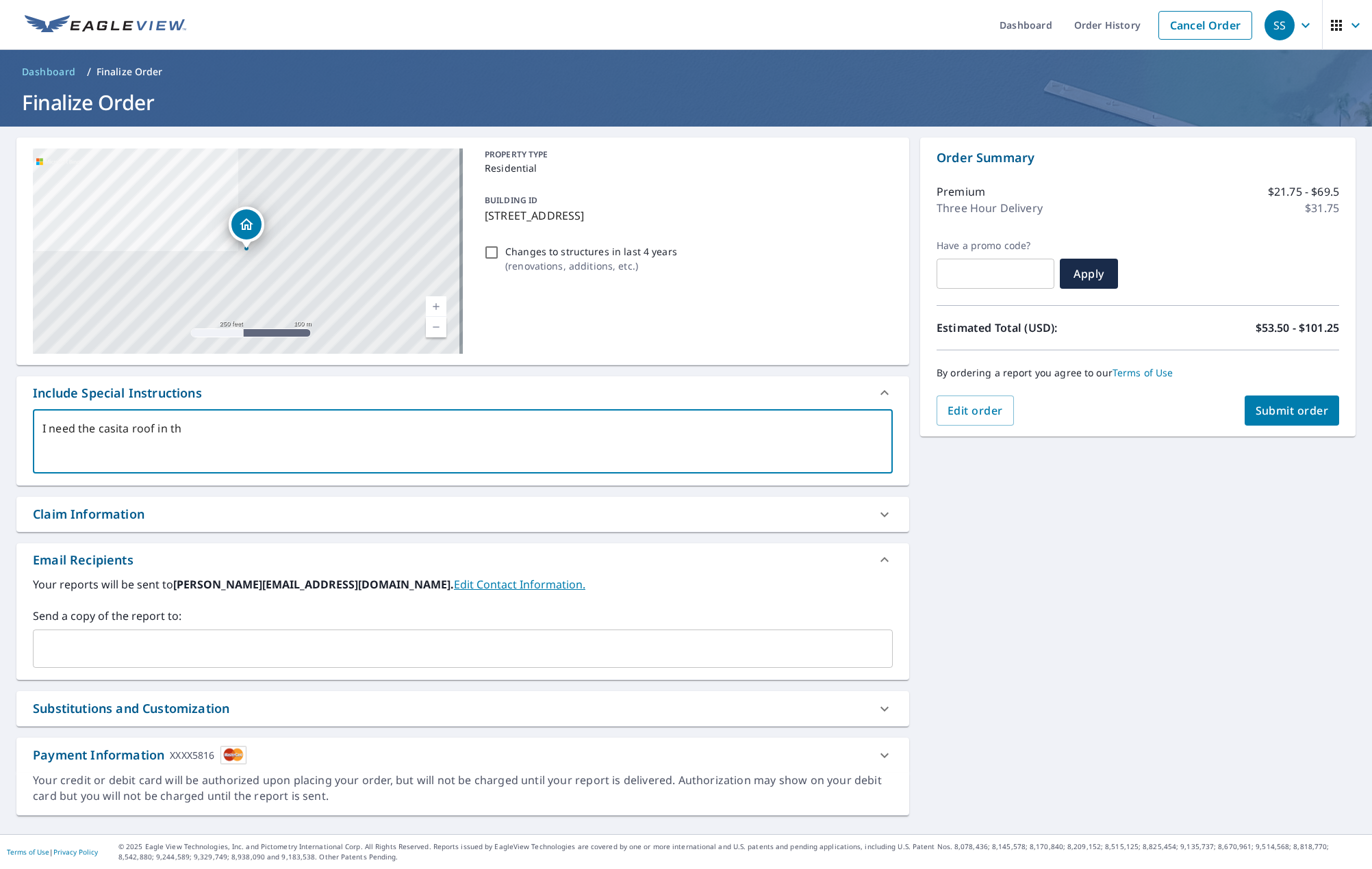
type textarea "x"
type textarea "I need the casita roof in the"
type textarea "x"
type textarea "I need the casita roof in the"
type textarea "x"
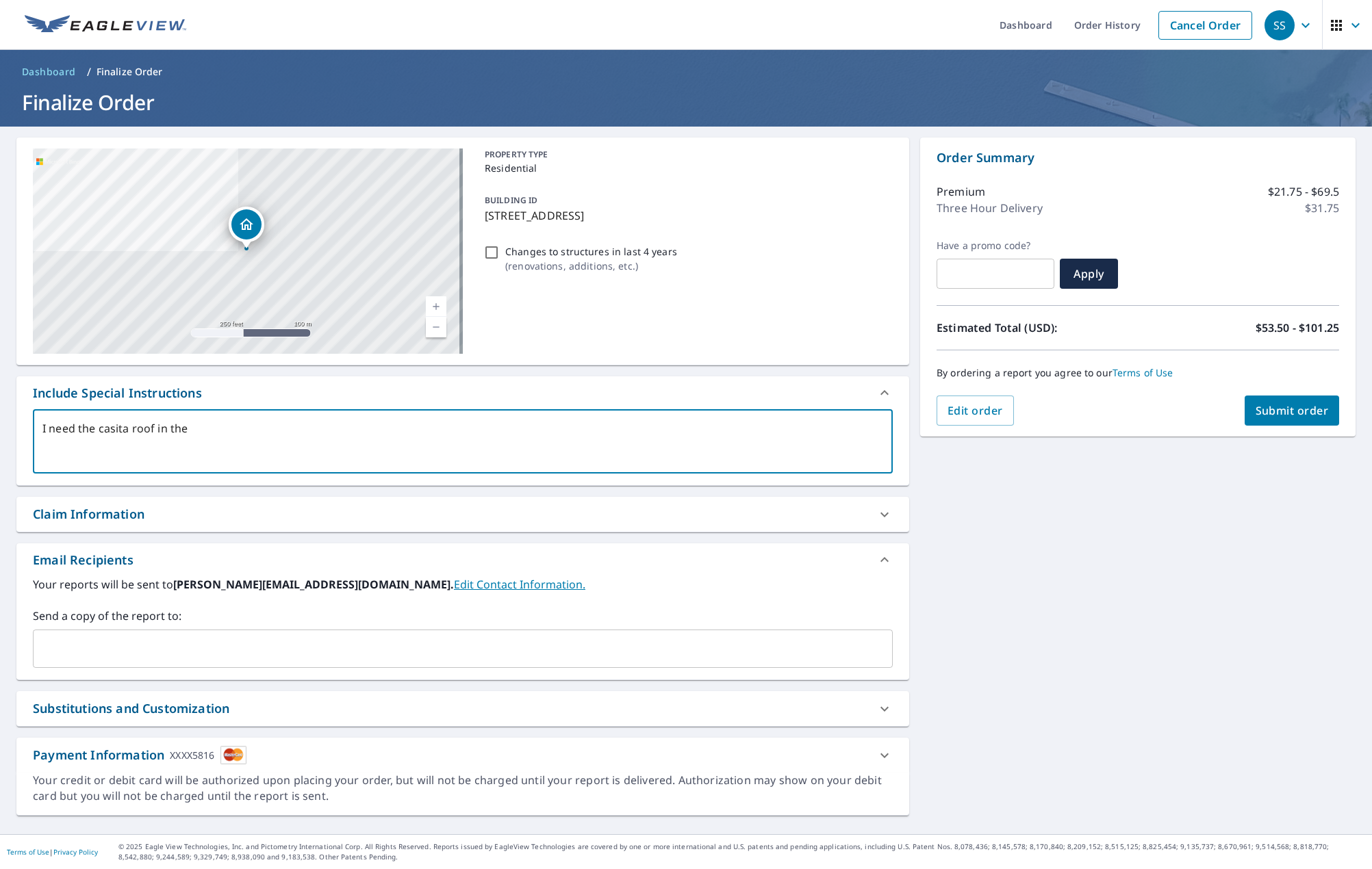
type textarea "I need the casita roof in the b"
type textarea "x"
type textarea "I need the casita roof in the ba"
type textarea "x"
type textarea "I need the casita roof in the bac"
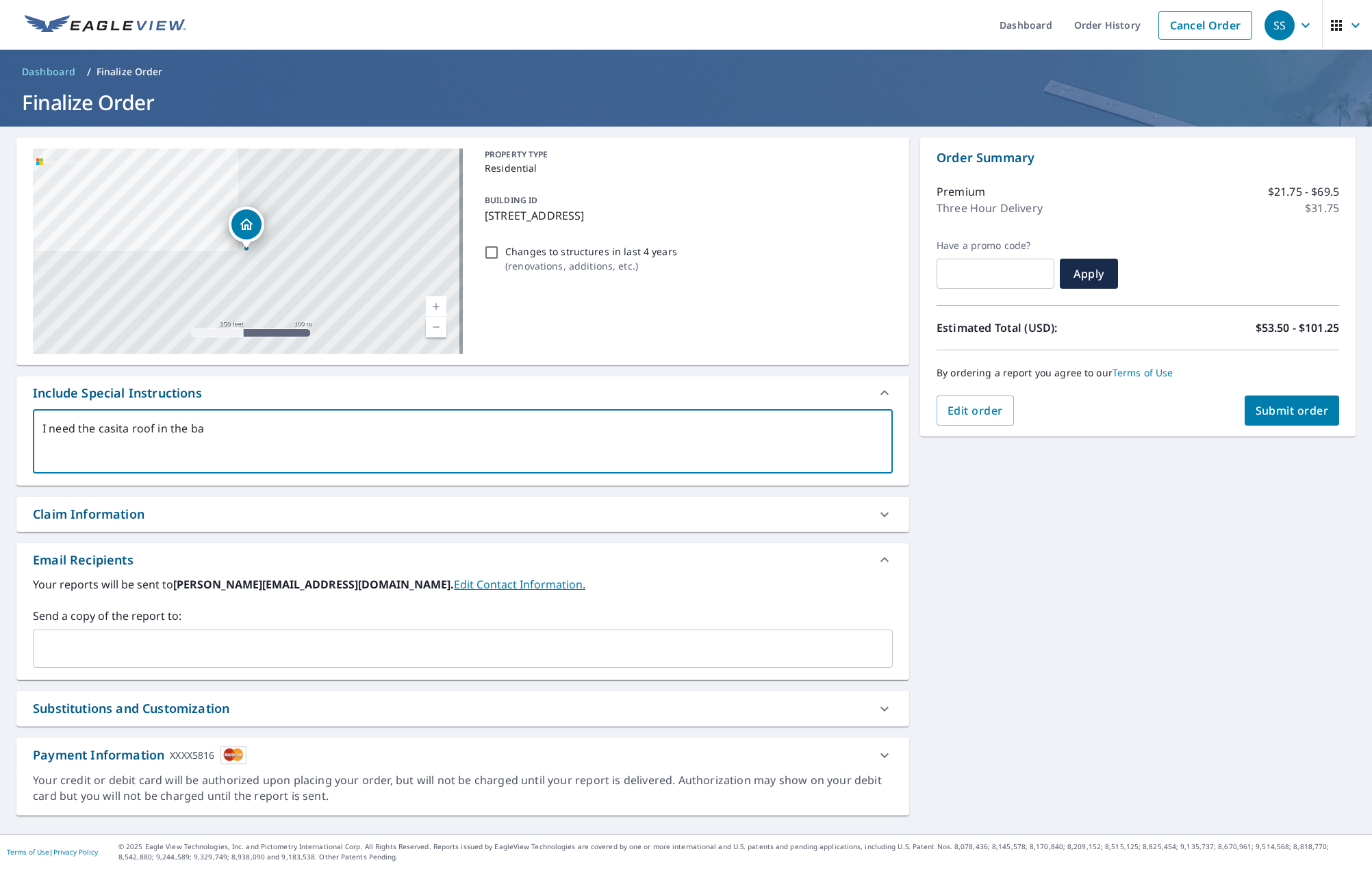
type textarea "x"
type textarea "I need the casita roof in the bacl"
type textarea "x"
type textarea "I need the casita roof in the bacl"
type textarea "x"
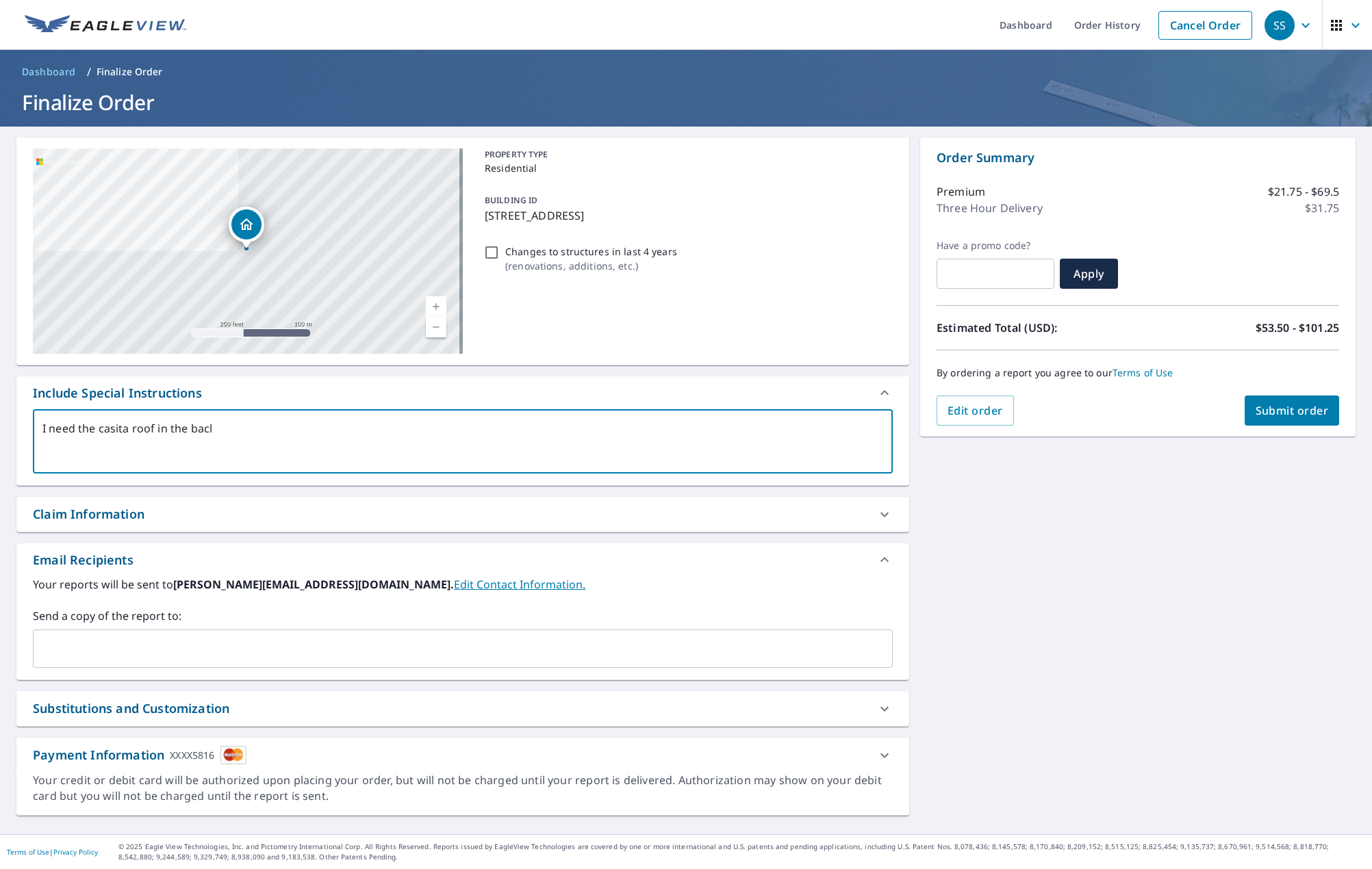
type textarea "I need the casita roof in the bacl o"
type textarea "x"
type textarea "I need the casita roof in the bacl of"
type textarea "x"
type textarea "I need the casita roof in the bacl o"
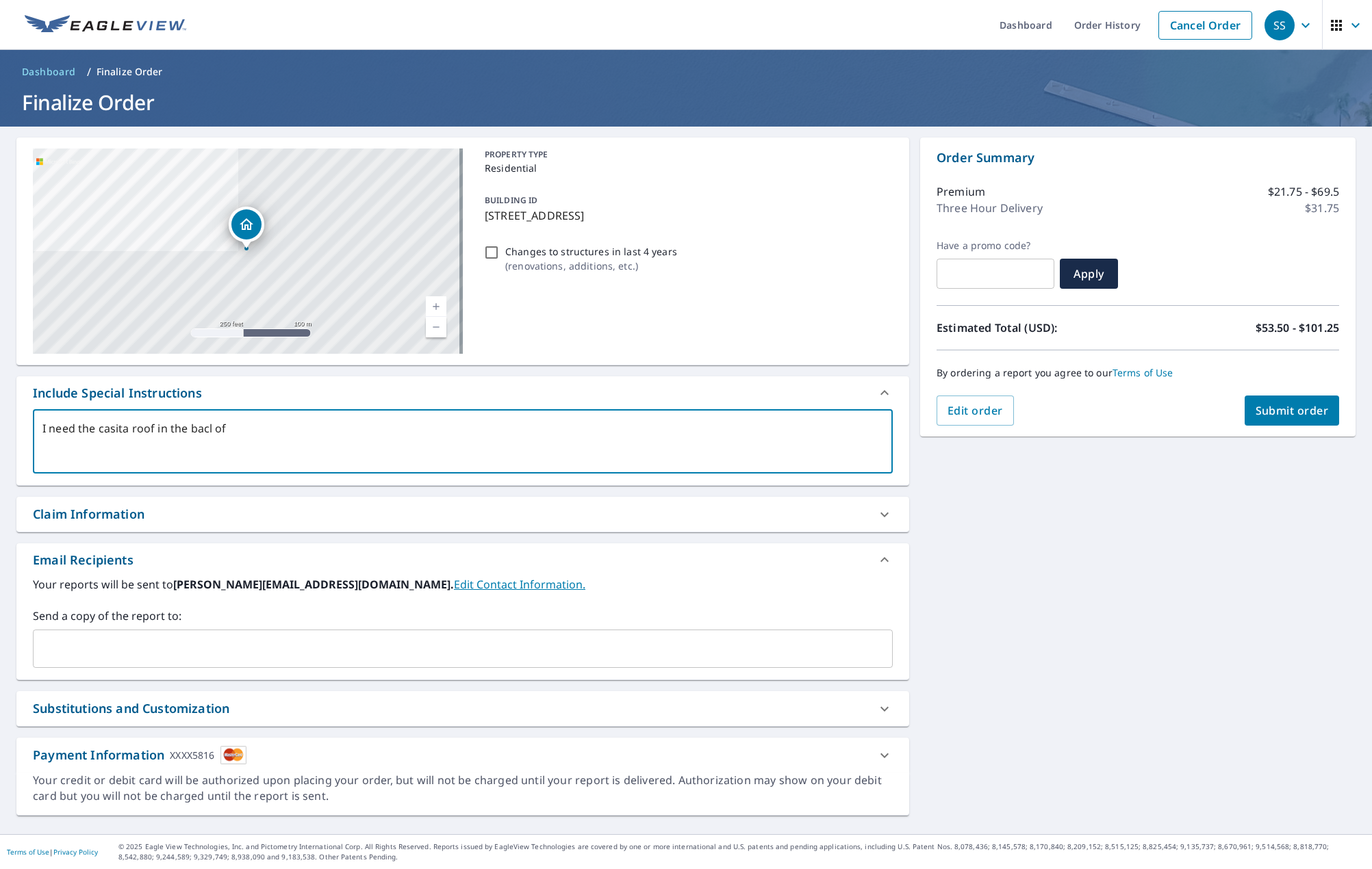
type textarea "x"
type textarea "I need the casita roof in the bacl"
type textarea "x"
type textarea "I need the casita roof in the bacl"
type textarea "x"
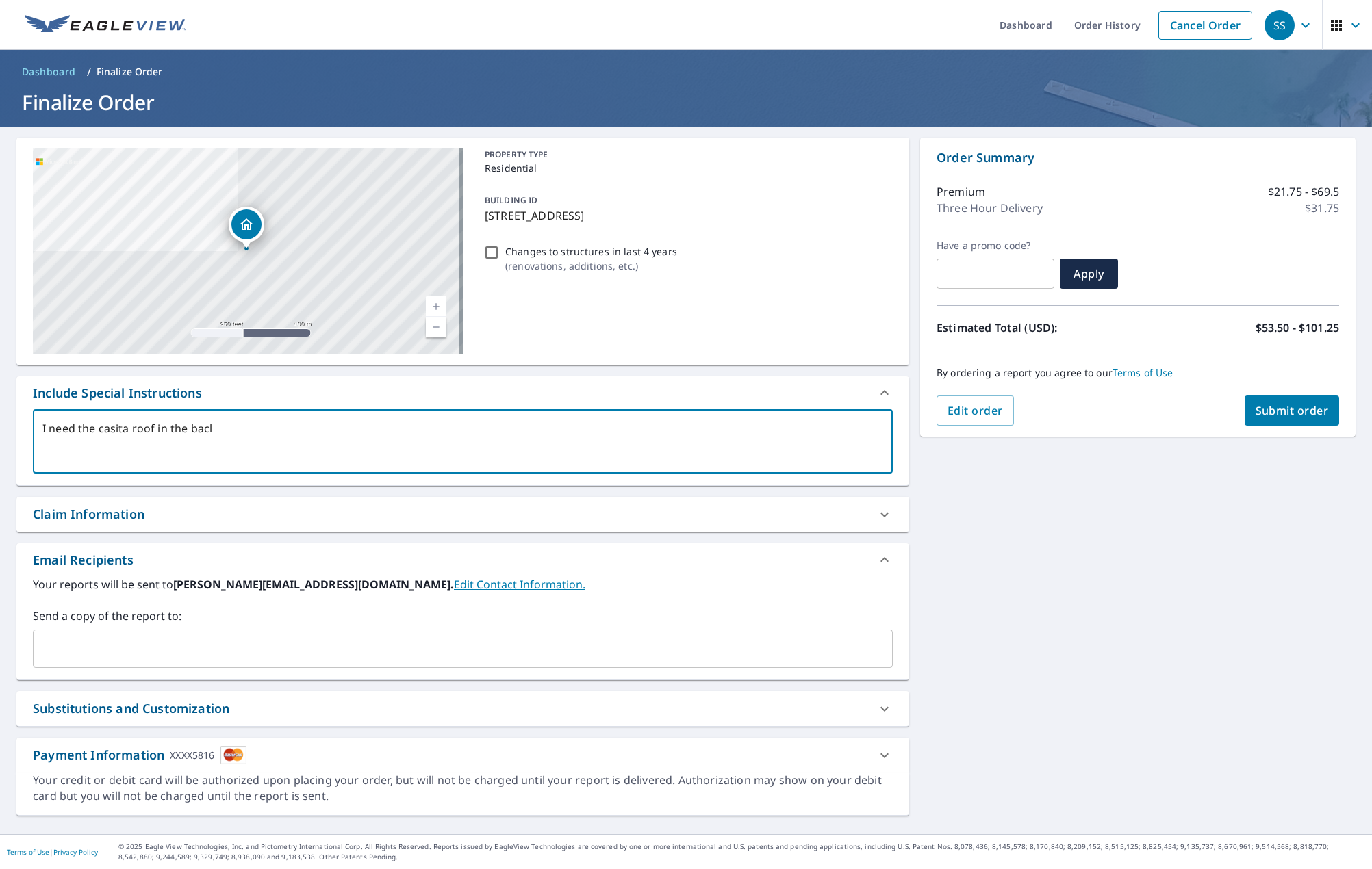
type textarea "I need the casita roof in the bac"
type textarea "x"
type textarea "I need the casita roof in the back"
type textarea "x"
type textarea "I need the casita roof in the back"
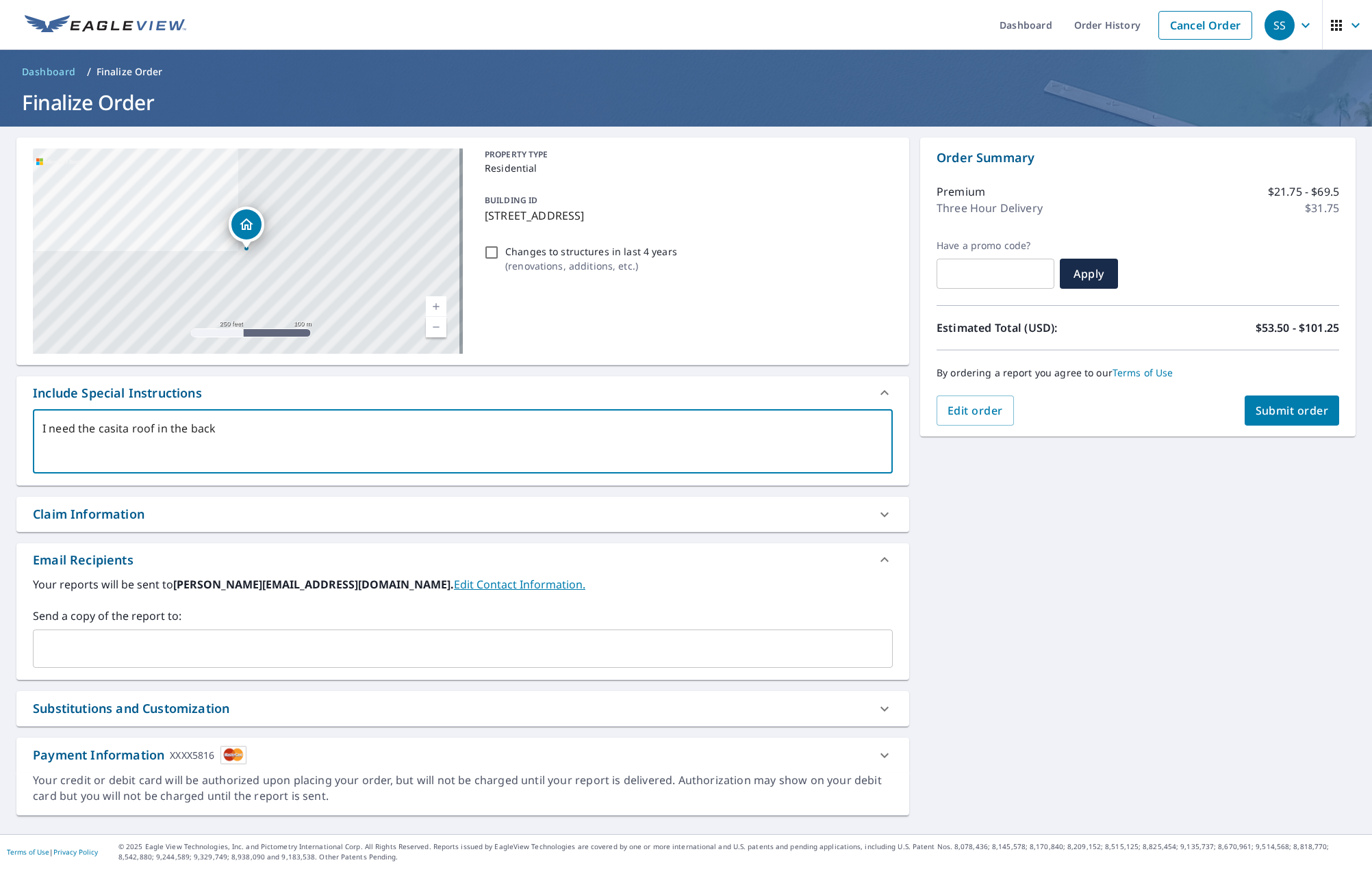
type textarea "x"
type textarea "I need the casita roof in the back o"
type textarea "x"
type textarea "I need the casita roof in the back of"
type textarea "x"
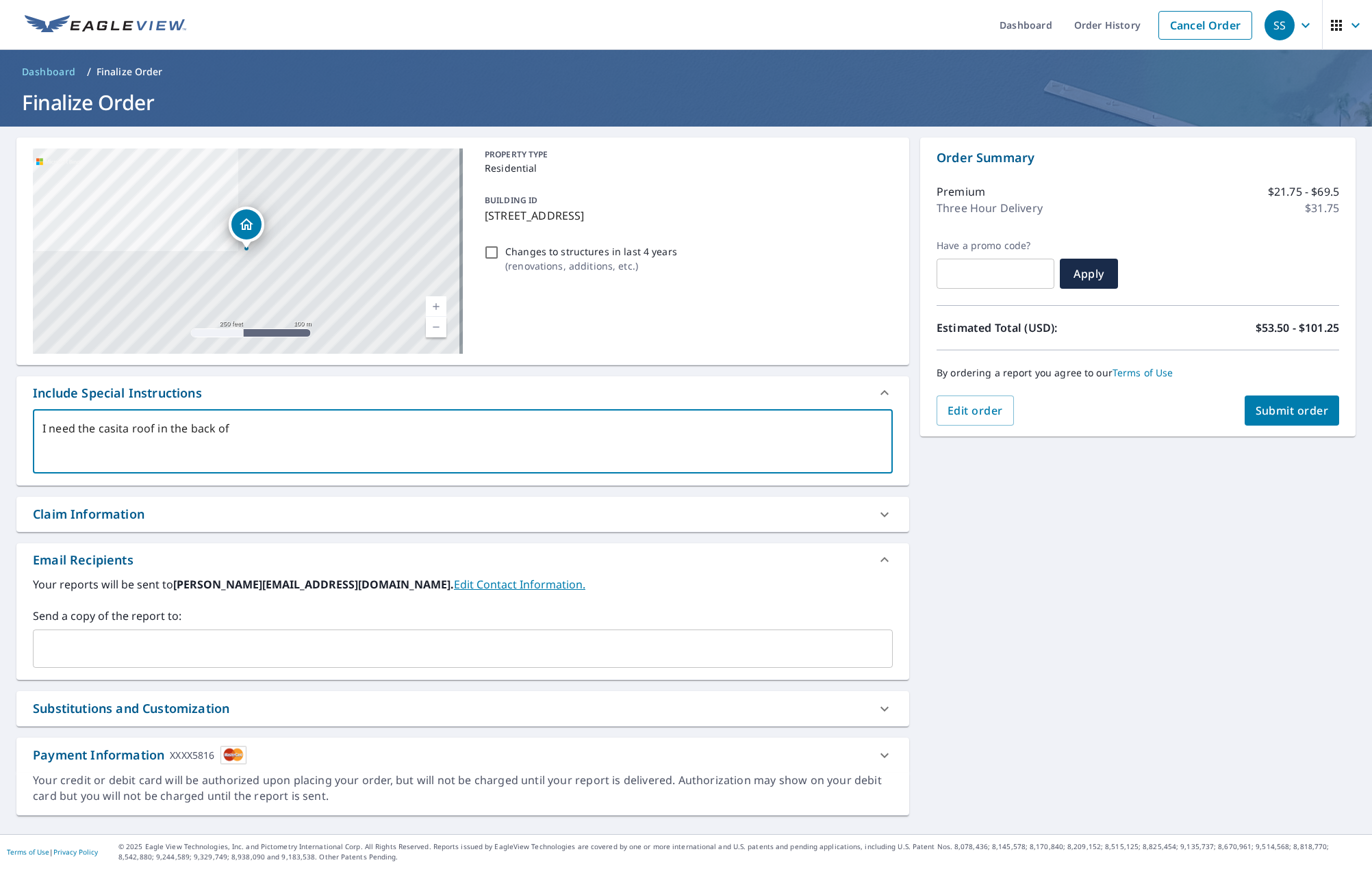
type textarea "I need the casita roof in the back of"
type textarea "x"
type textarea "I need the casita roof in the back of t"
type textarea "x"
type textarea "I need the casita roof in the back of th"
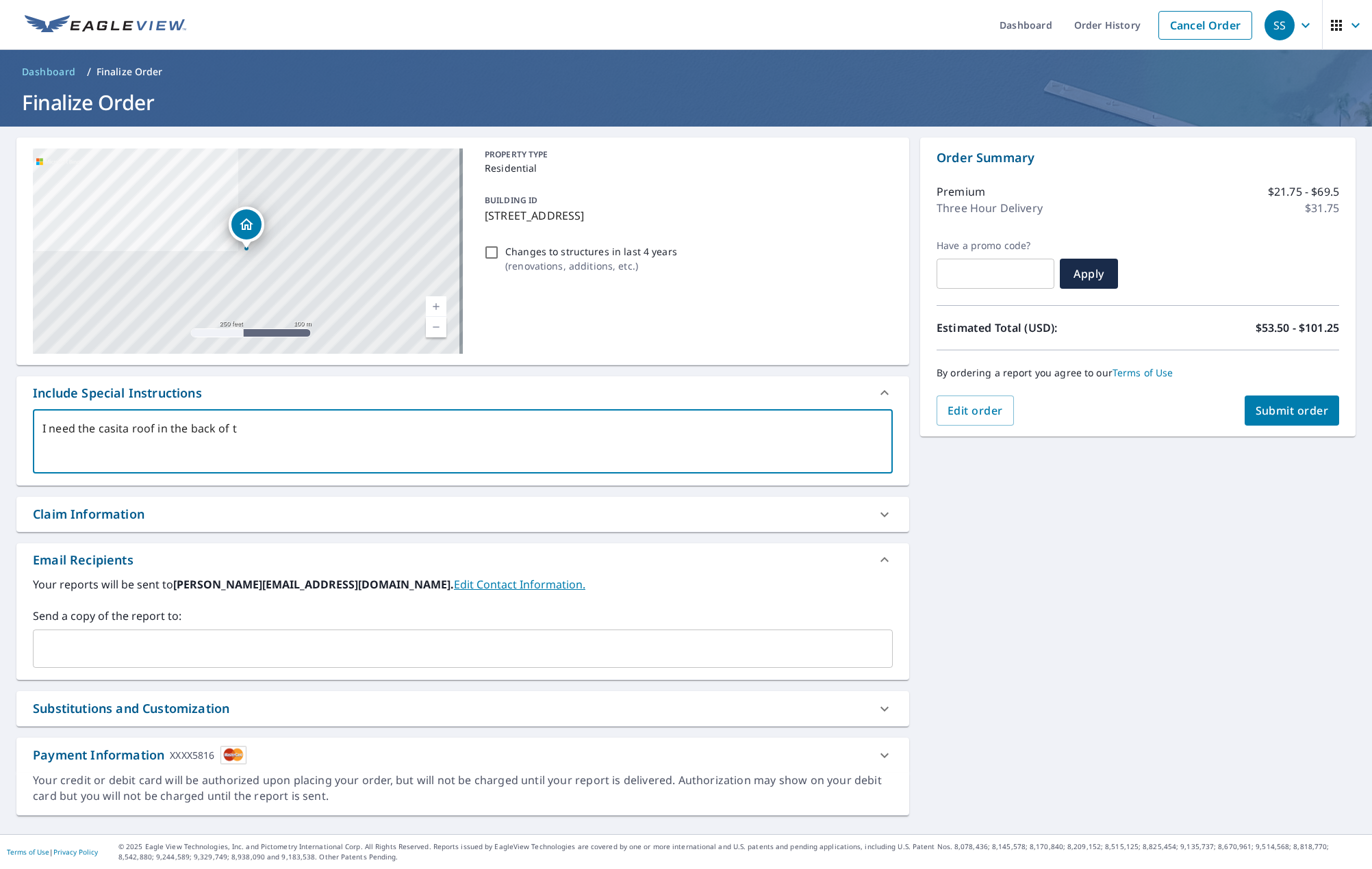
type textarea "x"
type textarea "I need the casita roof in the back of the"
type textarea "x"
type textarea "I need the casita roof in the back of the"
type textarea "x"
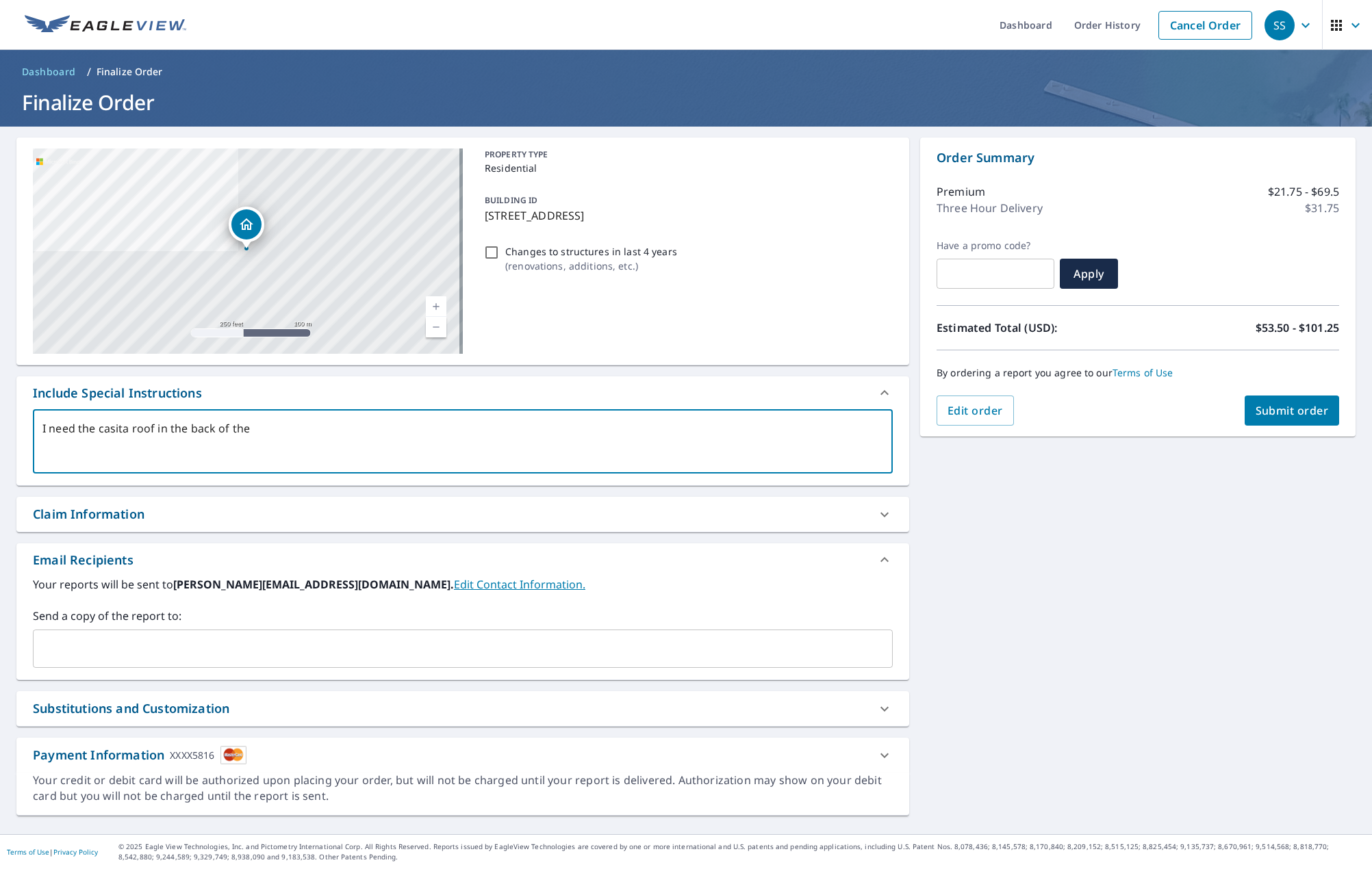
type textarea "I need the casita roof in the back of the p"
type textarea "x"
type textarea "I need the casita roof in the back of the pr"
type textarea "x"
type textarea "I need the casita roof in the back of the pro"
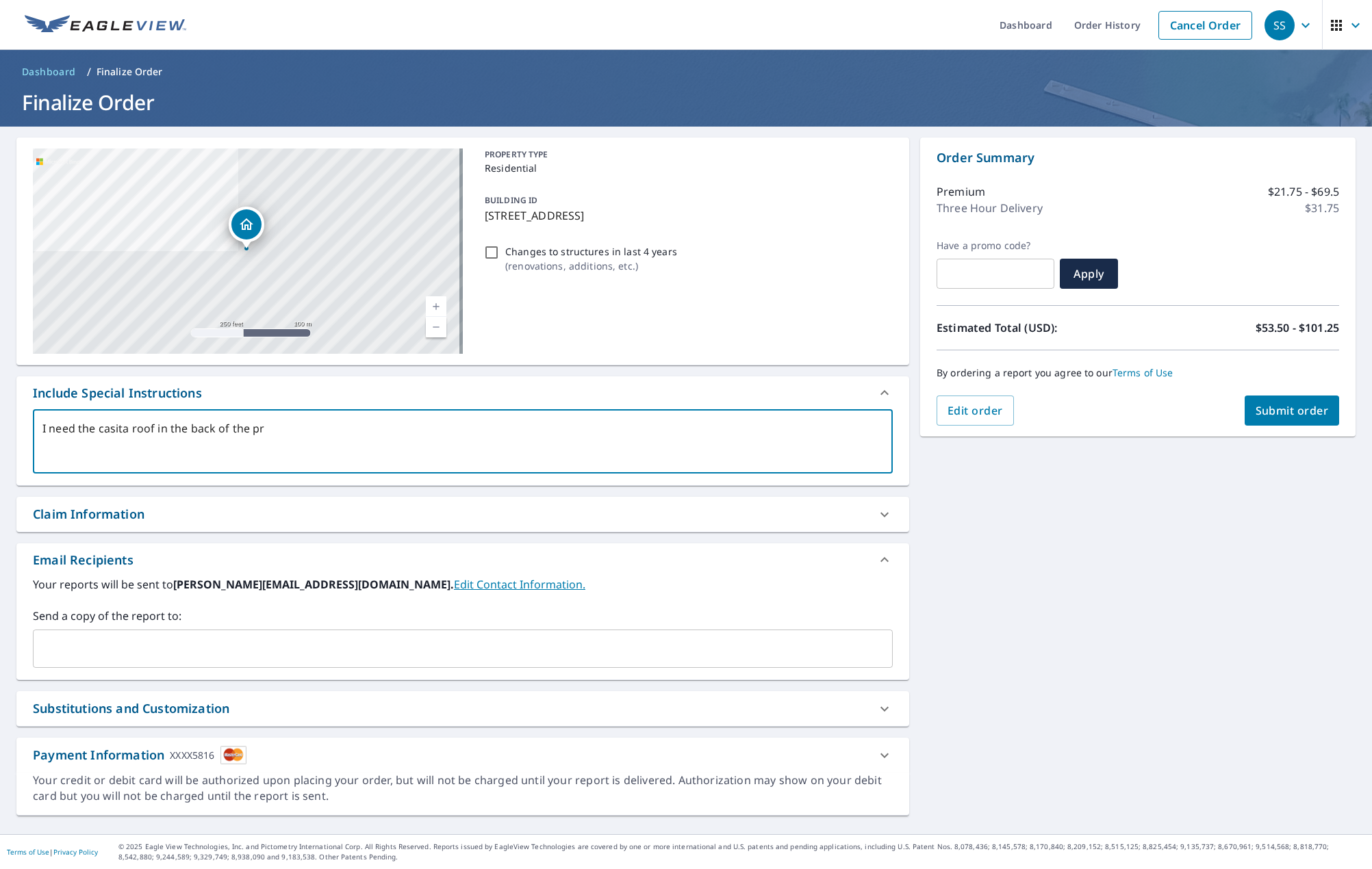
type textarea "x"
type textarea "I need the casita roof in the back of the prop"
type textarea "x"
type textarea "I need the casita roof in the back of the prope"
type textarea "x"
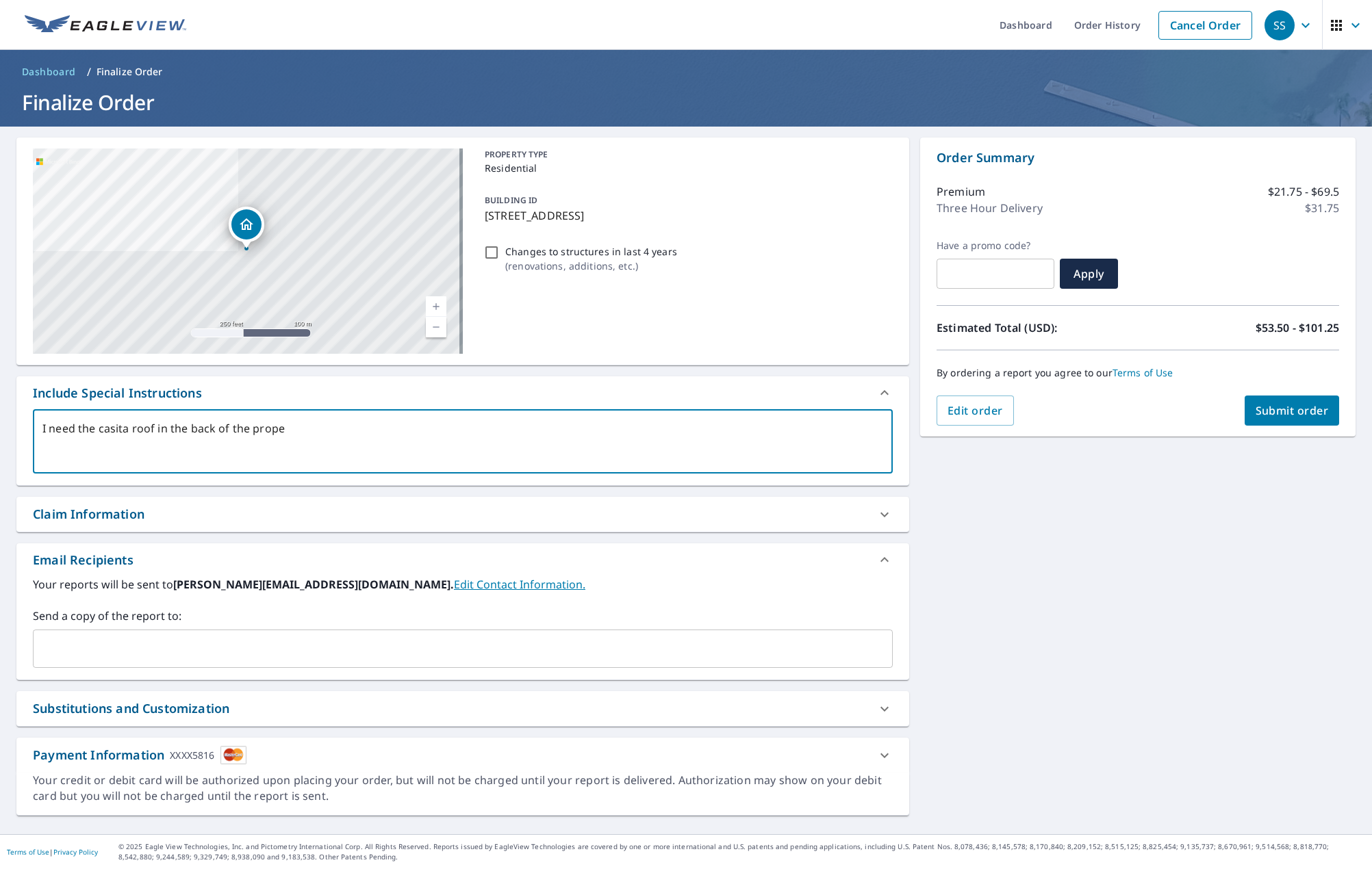
type textarea "I need the casita roof in the back of the proper"
type textarea "x"
type textarea "I need the casita roof in the back of the propert"
type textarea "x"
type textarea "I need the casita roof in the back of the property"
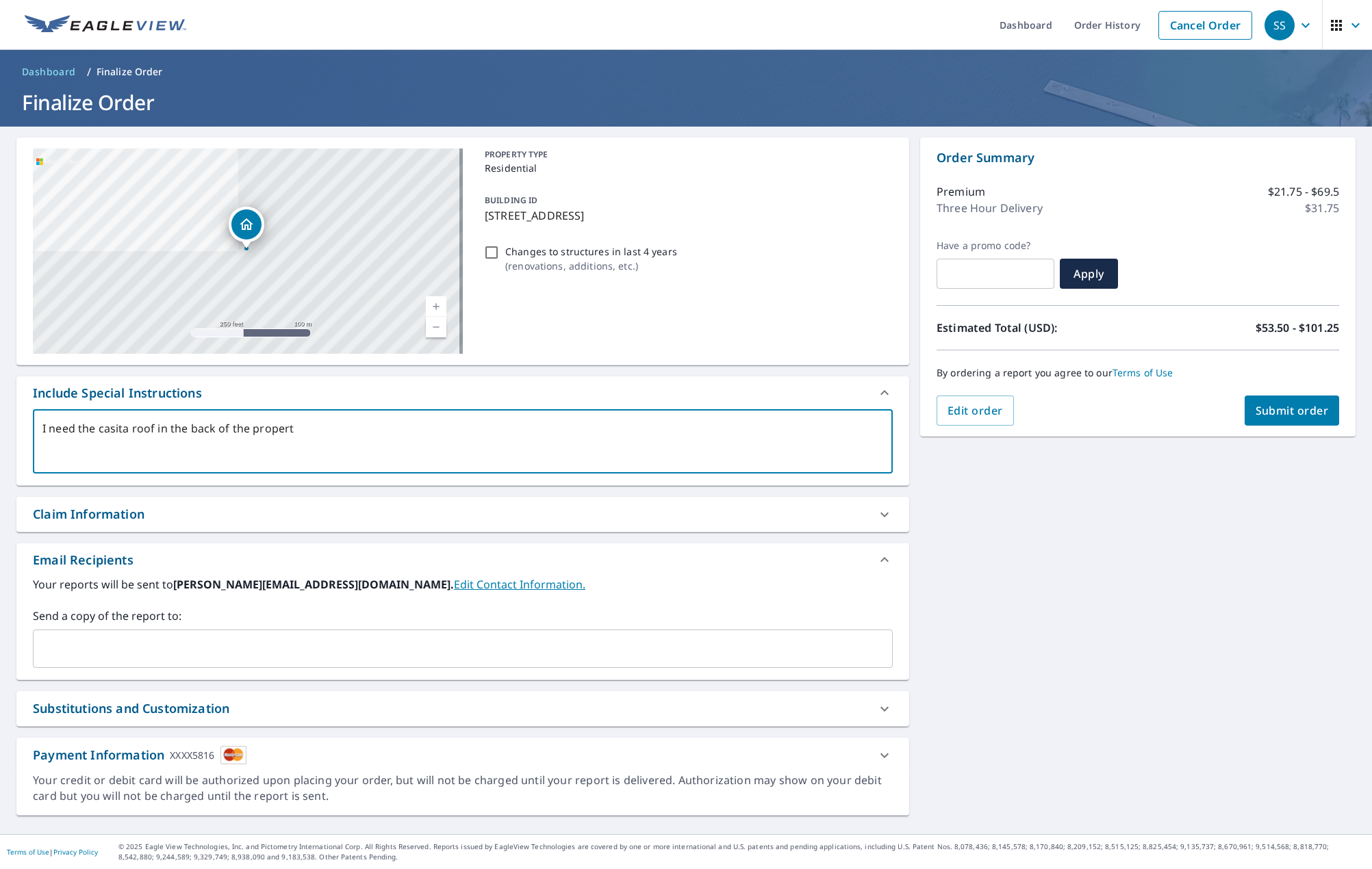
type textarea "x"
type textarea "I need the casita roof in the back of the property"
type textarea "x"
type textarea "I need the casita roof in the back of the property"
type textarea "x"
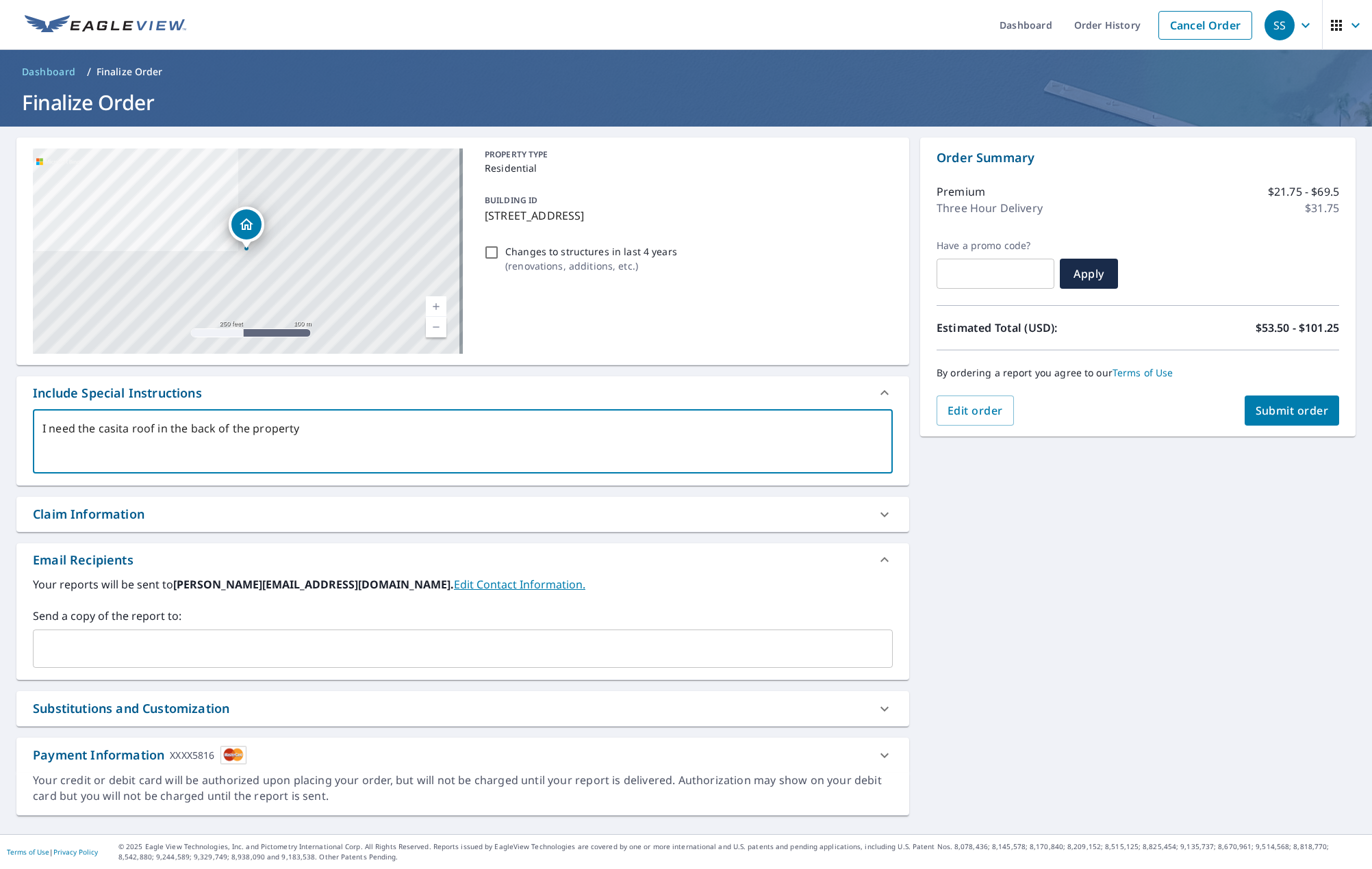
type textarea "I need the casita roof in the back of the property."
type textarea "x"
type textarea "I need the casita roof in the back of the property."
type textarea "x"
type textarea "I need the casita roof in the back of the property."
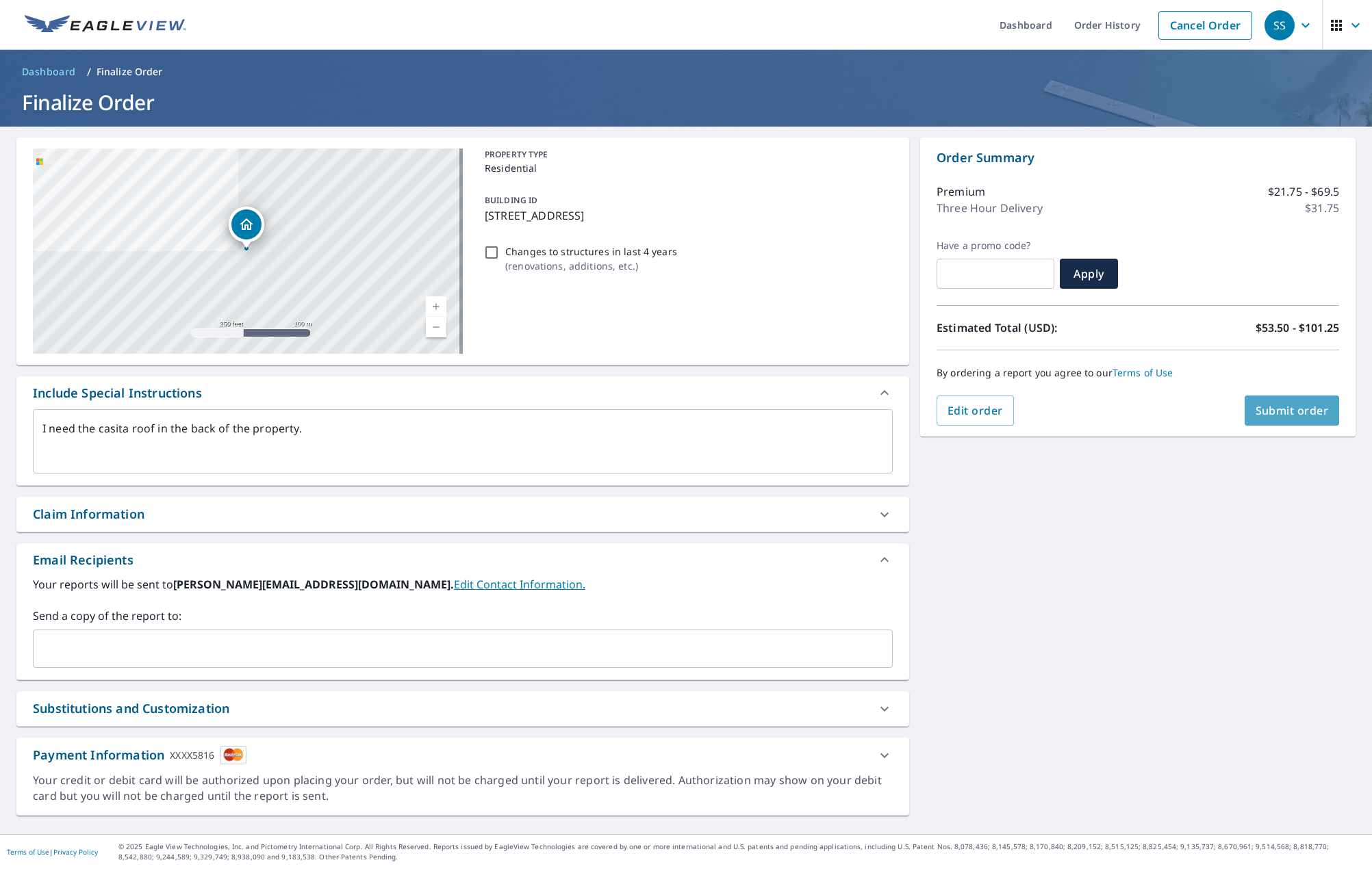
click at [1300, 411] on span "Submit order" at bounding box center [1292, 411] width 73 height 15
type textarea "x"
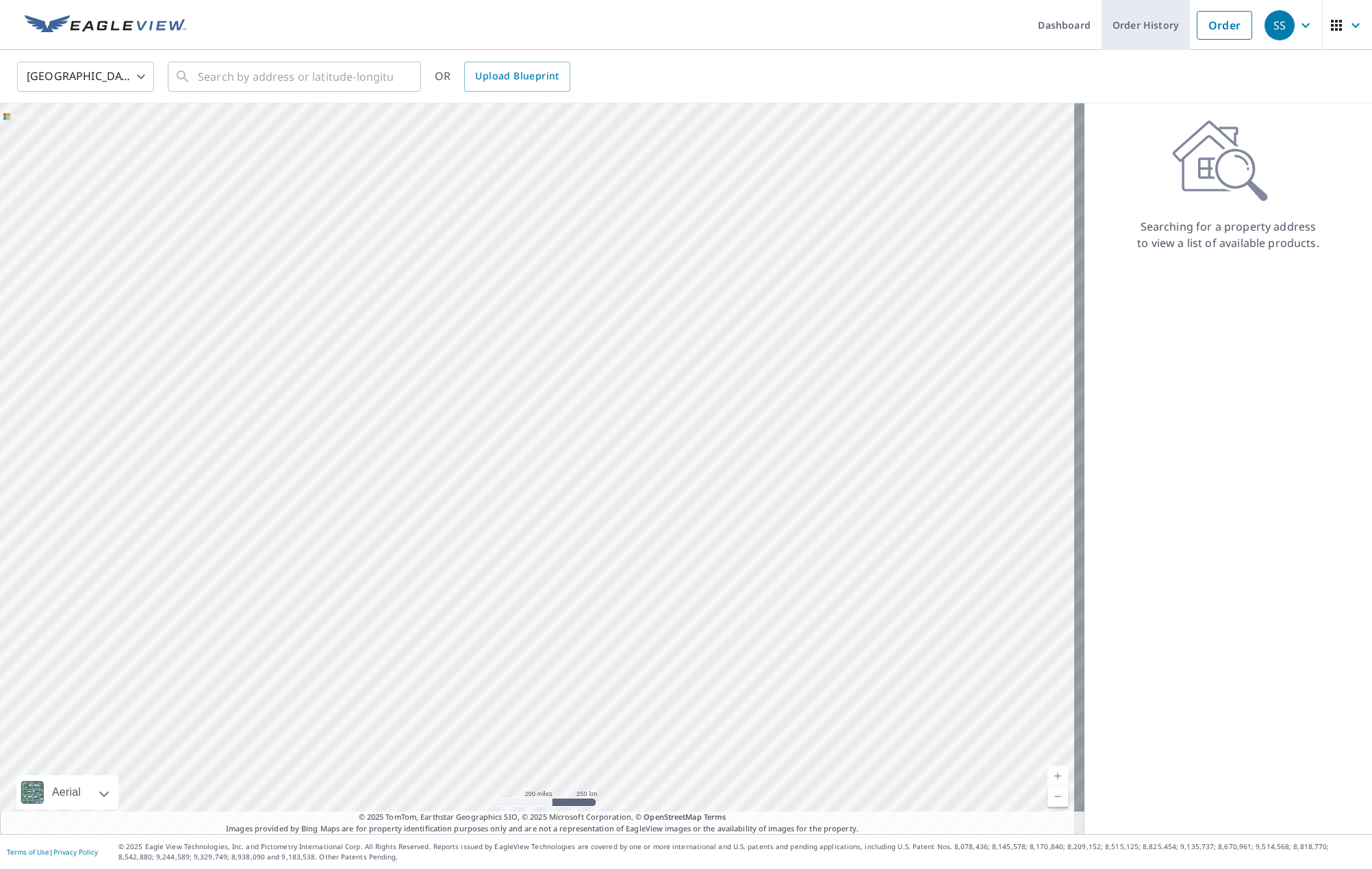
click at [1116, 21] on link "Order History" at bounding box center [1146, 25] width 89 height 50
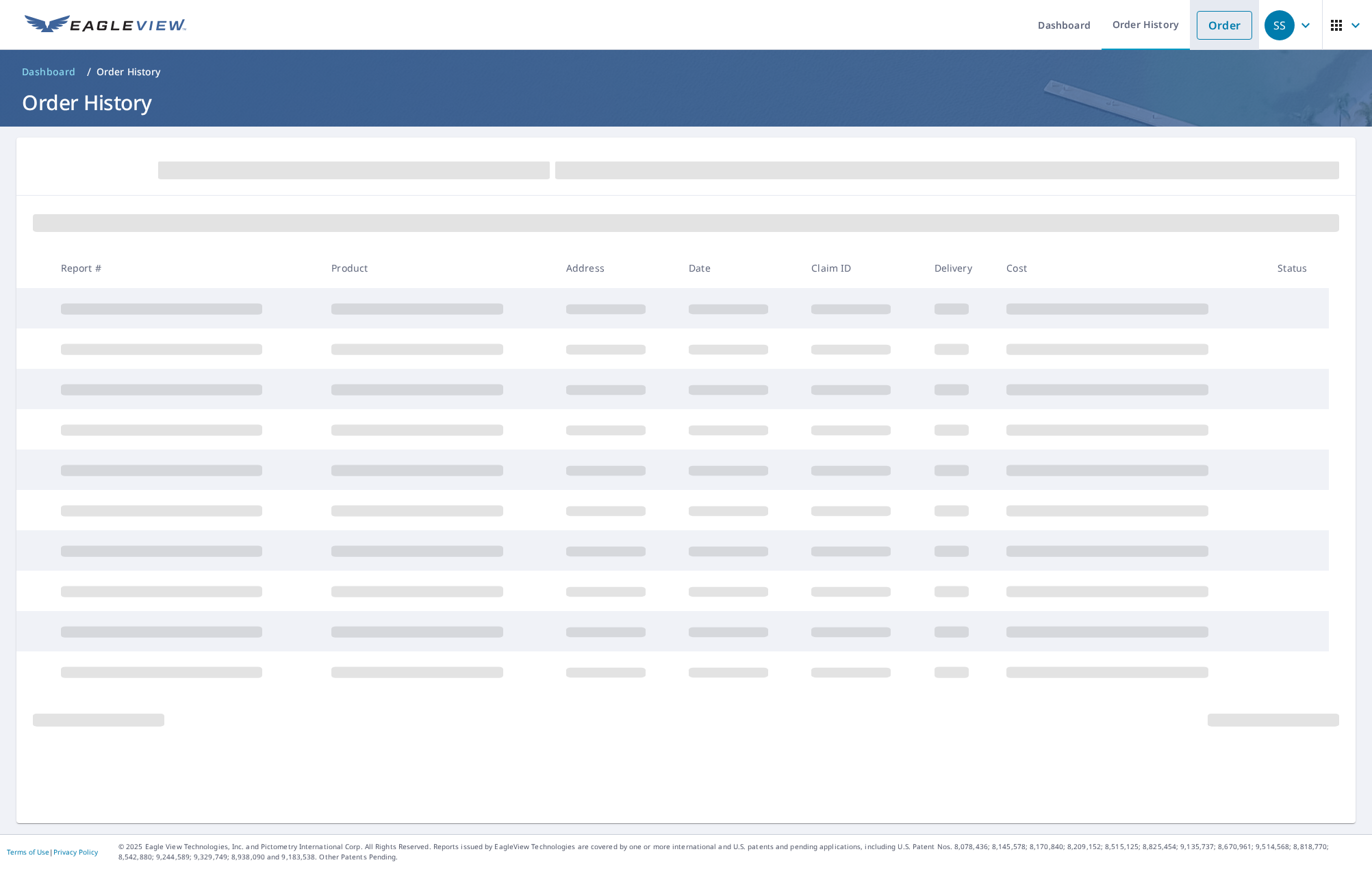
click at [1218, 22] on link "Order" at bounding box center [1225, 25] width 56 height 29
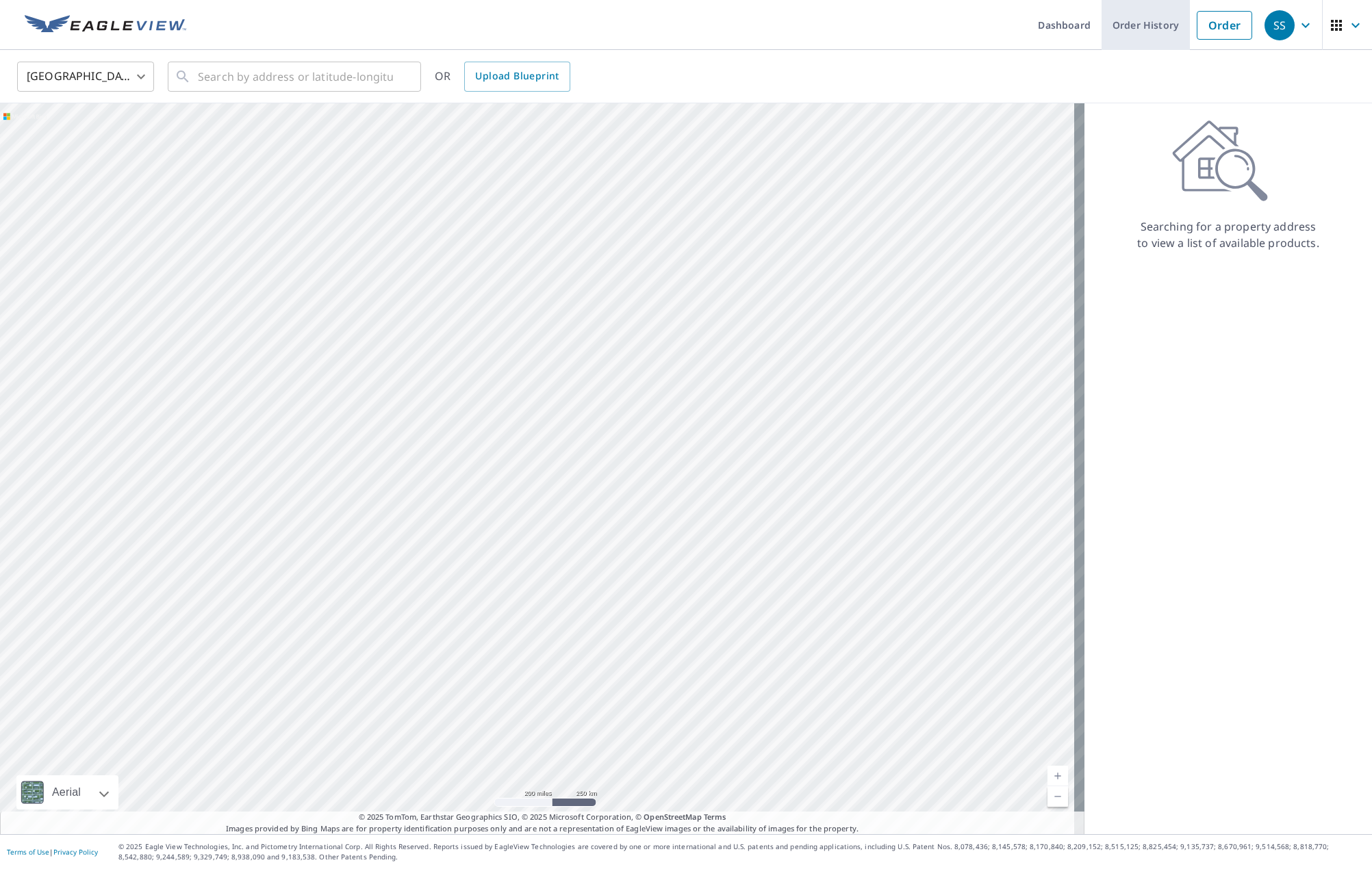
click at [1108, 16] on link "Order History" at bounding box center [1146, 25] width 89 height 50
